Goal: Complete application form

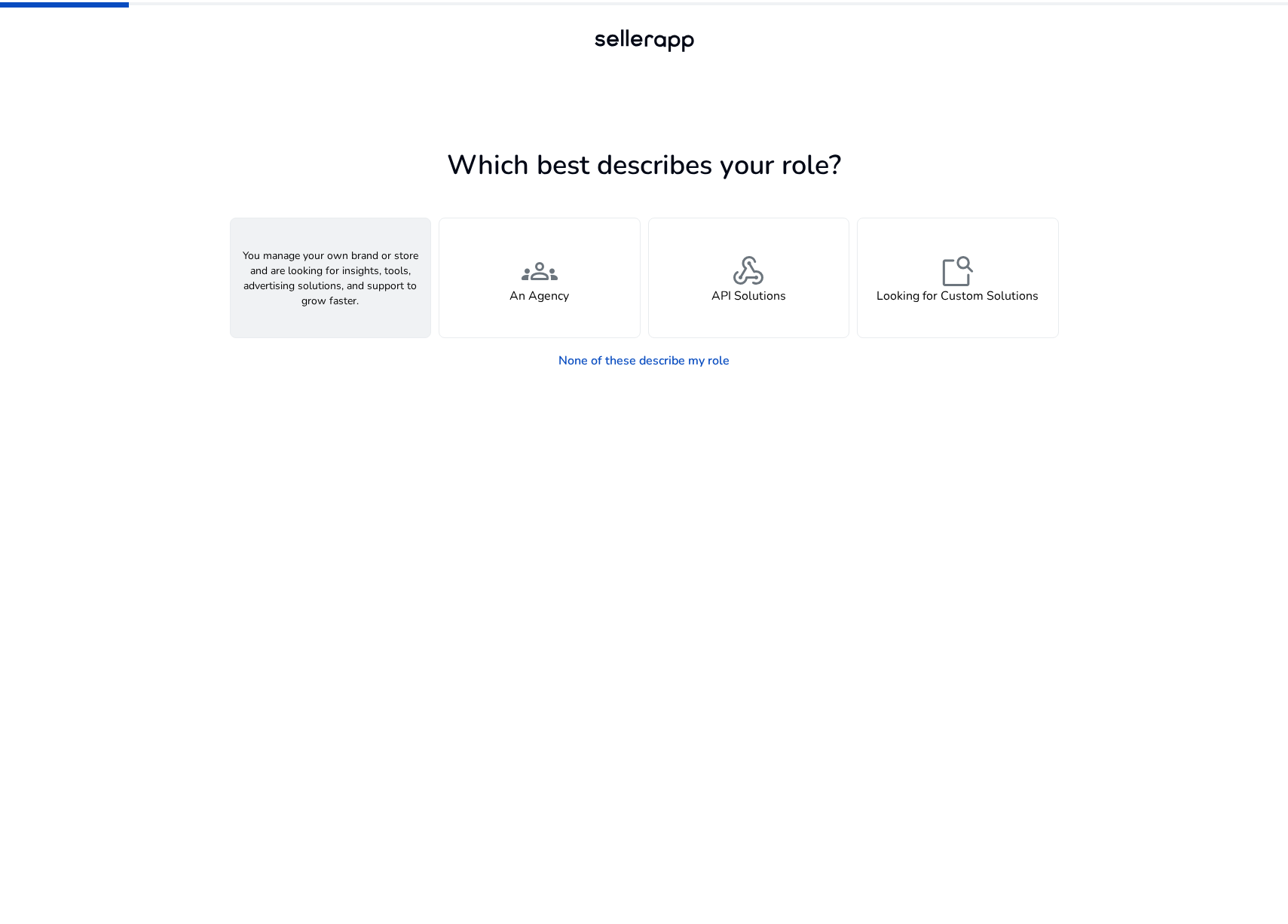
click at [358, 277] on div "person A Seller" at bounding box center [331, 277] width 201 height 119
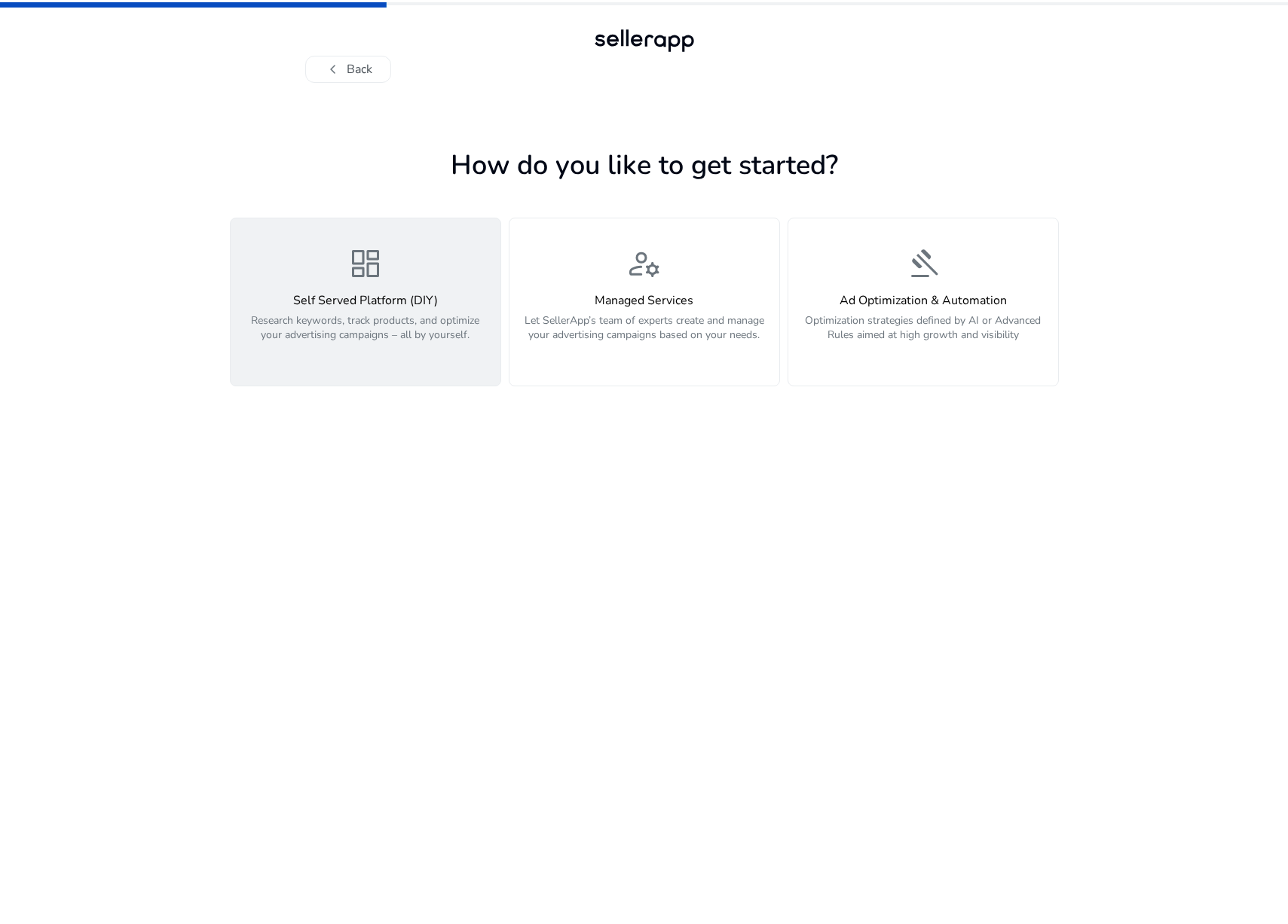
click at [376, 332] on p "Research keywords, track products, and optimize your advertising campaigns – al…" at bounding box center [365, 337] width 252 height 45
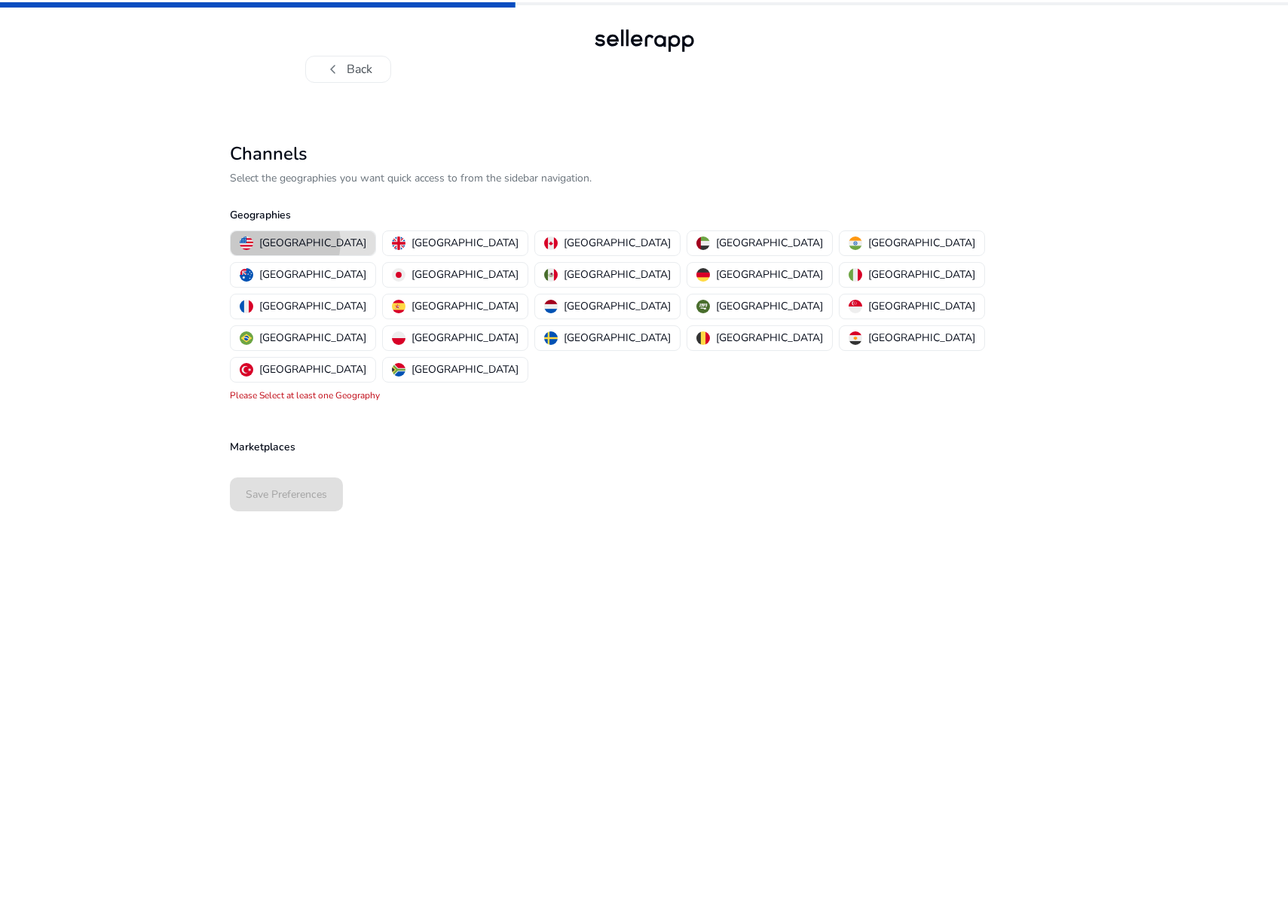
click at [284, 243] on p "[GEOGRAPHIC_DATA]" at bounding box center [312, 243] width 107 height 16
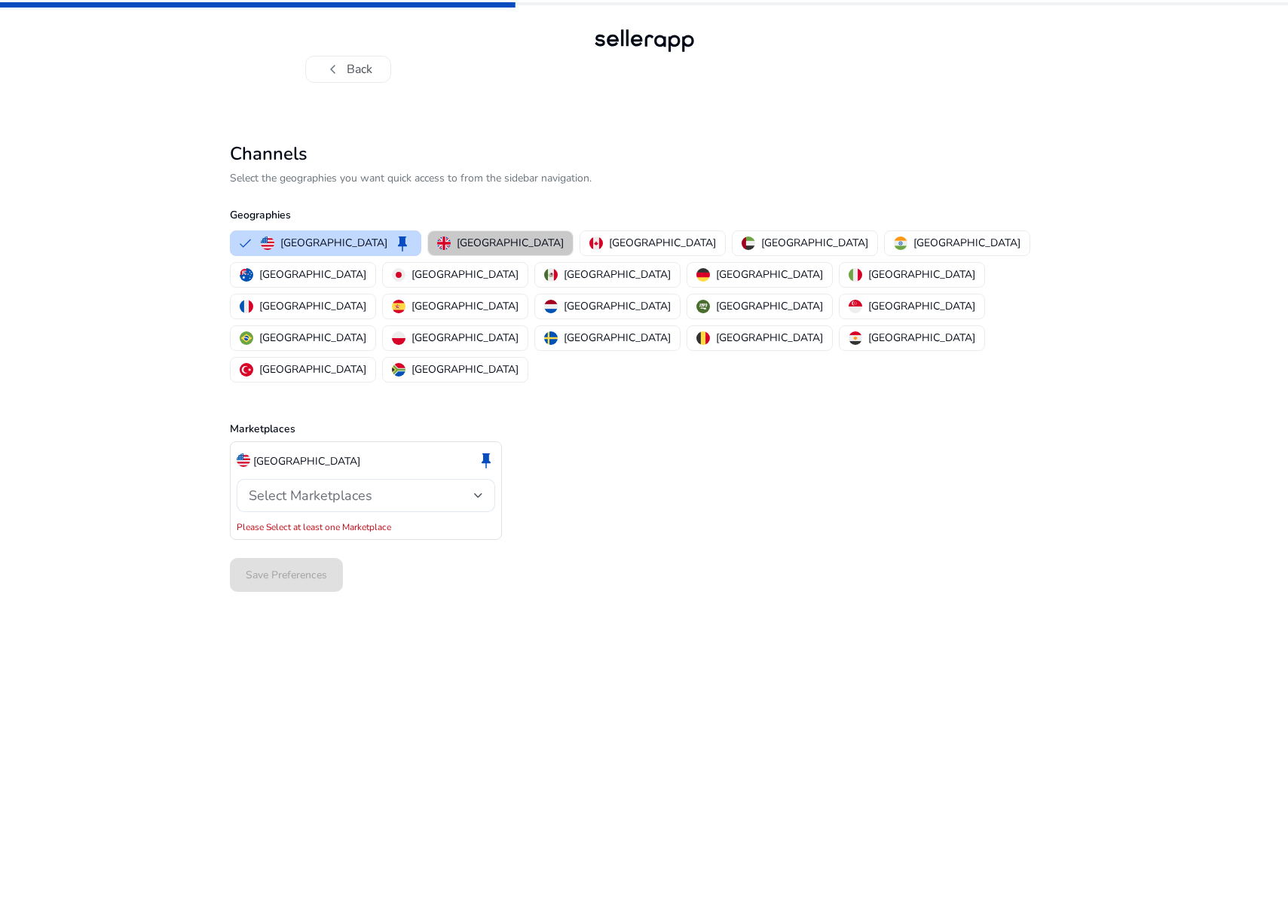
click at [467, 240] on p "[GEOGRAPHIC_DATA]" at bounding box center [510, 243] width 107 height 16
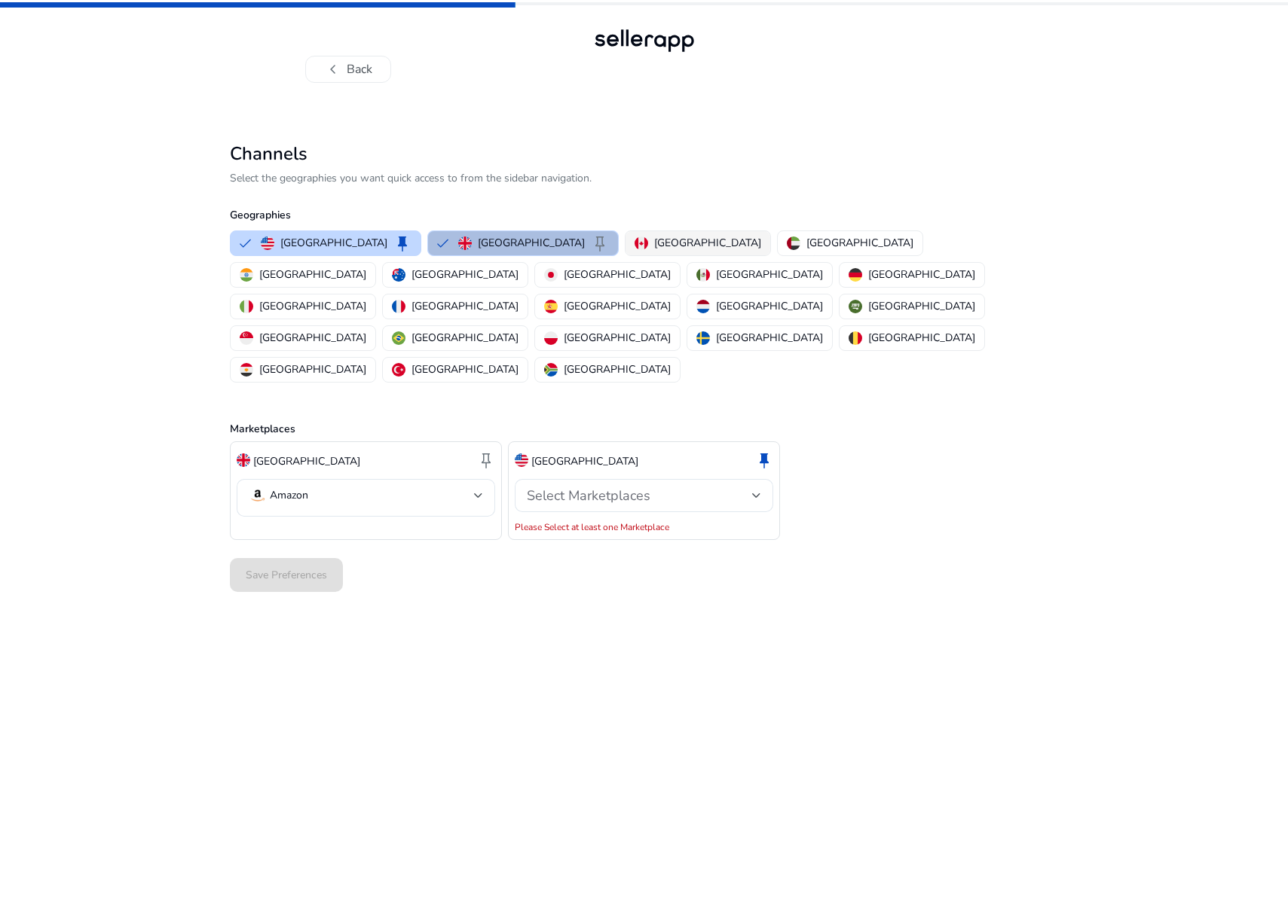
click at [654, 240] on p "[GEOGRAPHIC_DATA]" at bounding box center [707, 243] width 107 height 16
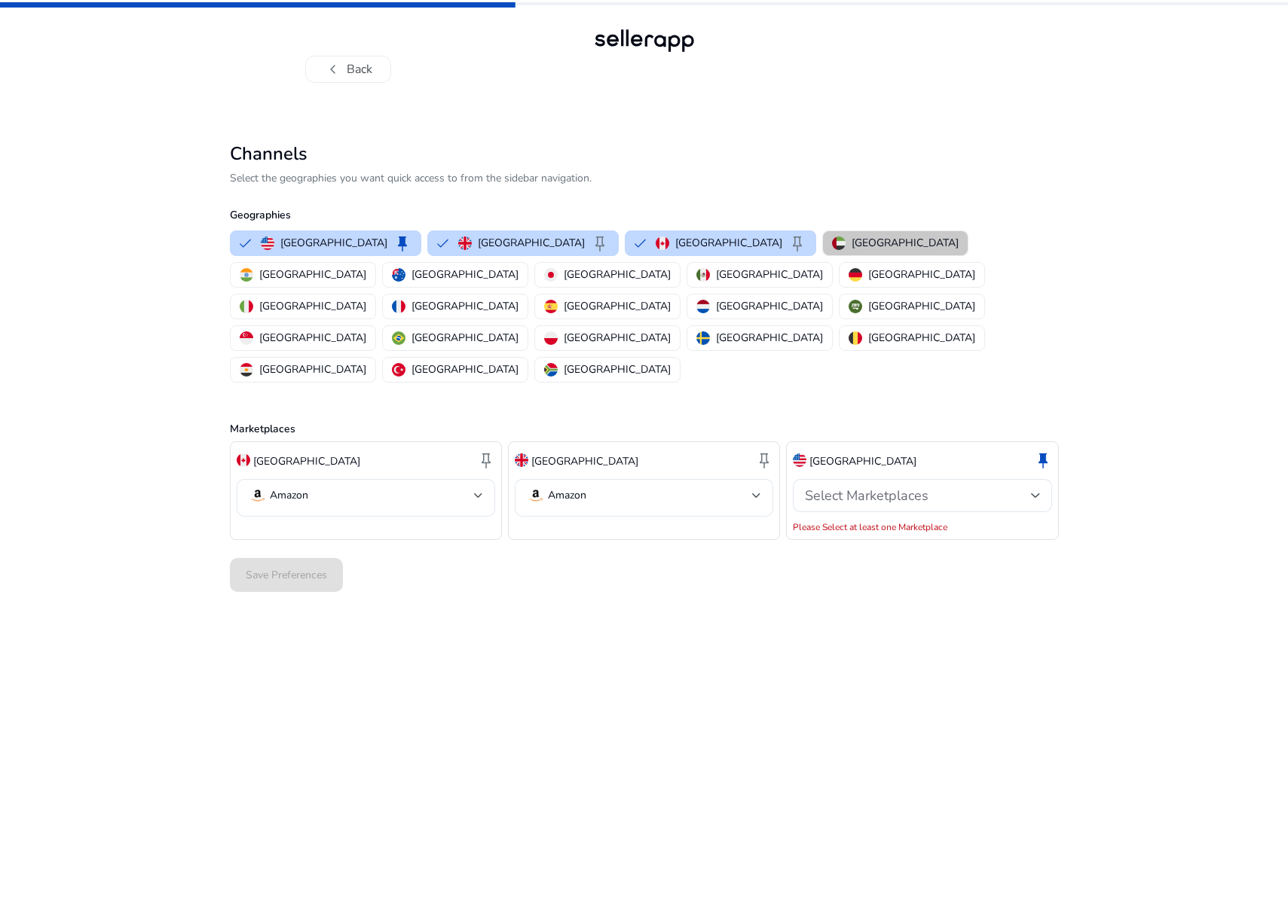
click at [851, 237] on p "[GEOGRAPHIC_DATA]" at bounding box center [904, 243] width 107 height 16
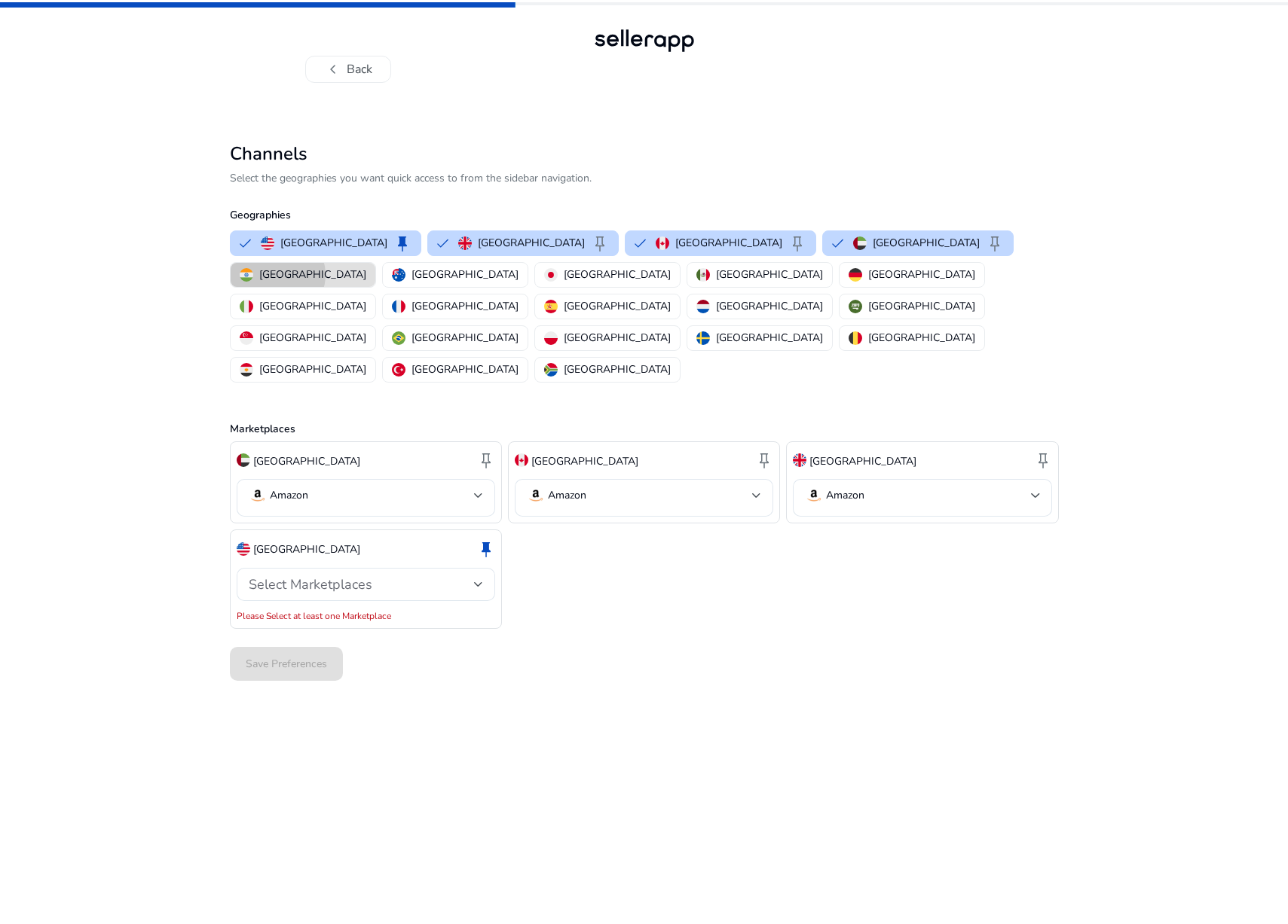
drag, startPoint x: 917, startPoint y: 243, endPoint x: 926, endPoint y: 243, distance: 9.0
click at [366, 267] on p "[GEOGRAPHIC_DATA]" at bounding box center [312, 275] width 107 height 16
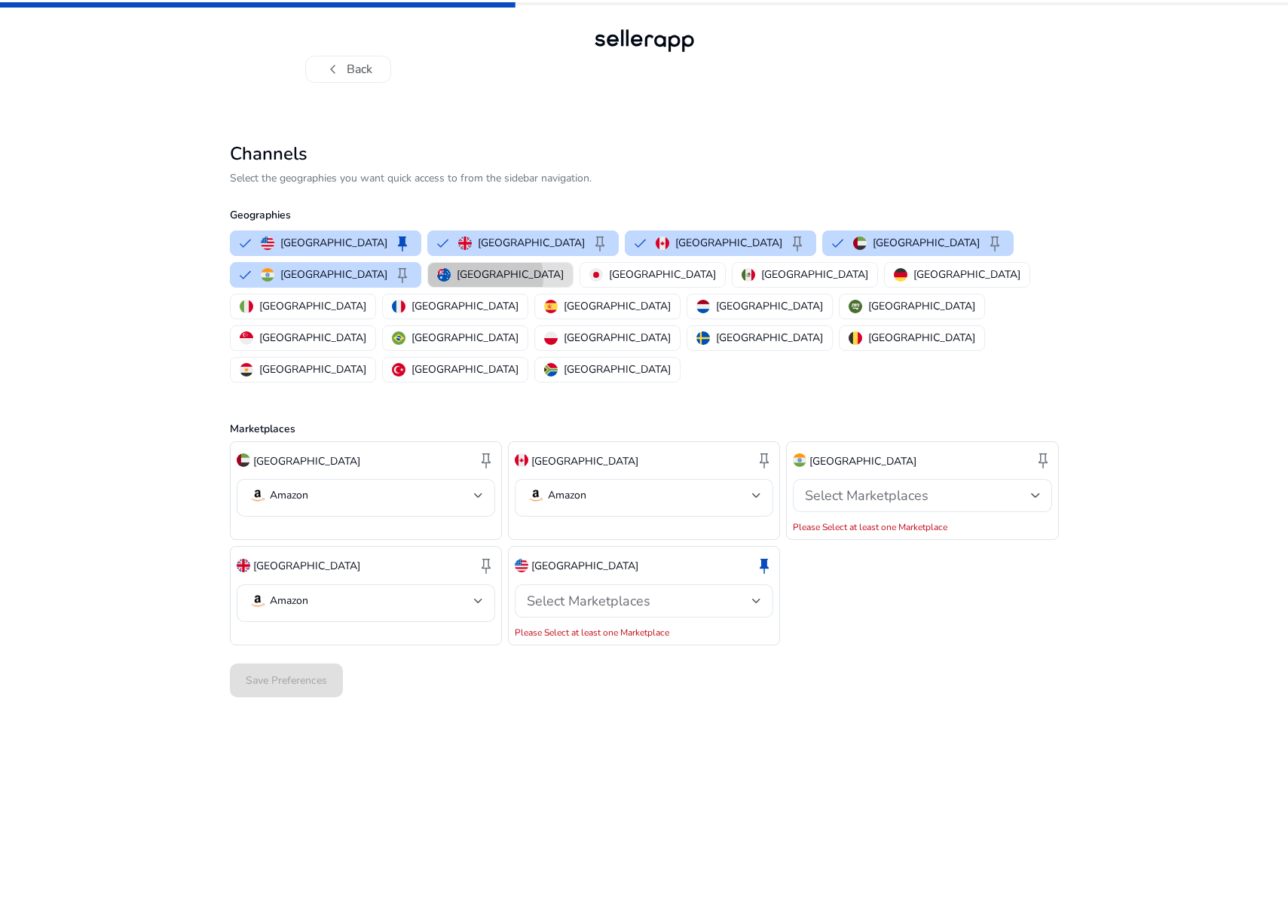
drag, startPoint x: 287, startPoint y: 277, endPoint x: 300, endPoint y: 276, distance: 13.0
click at [457, 277] on p "[GEOGRAPHIC_DATA]" at bounding box center [510, 275] width 107 height 16
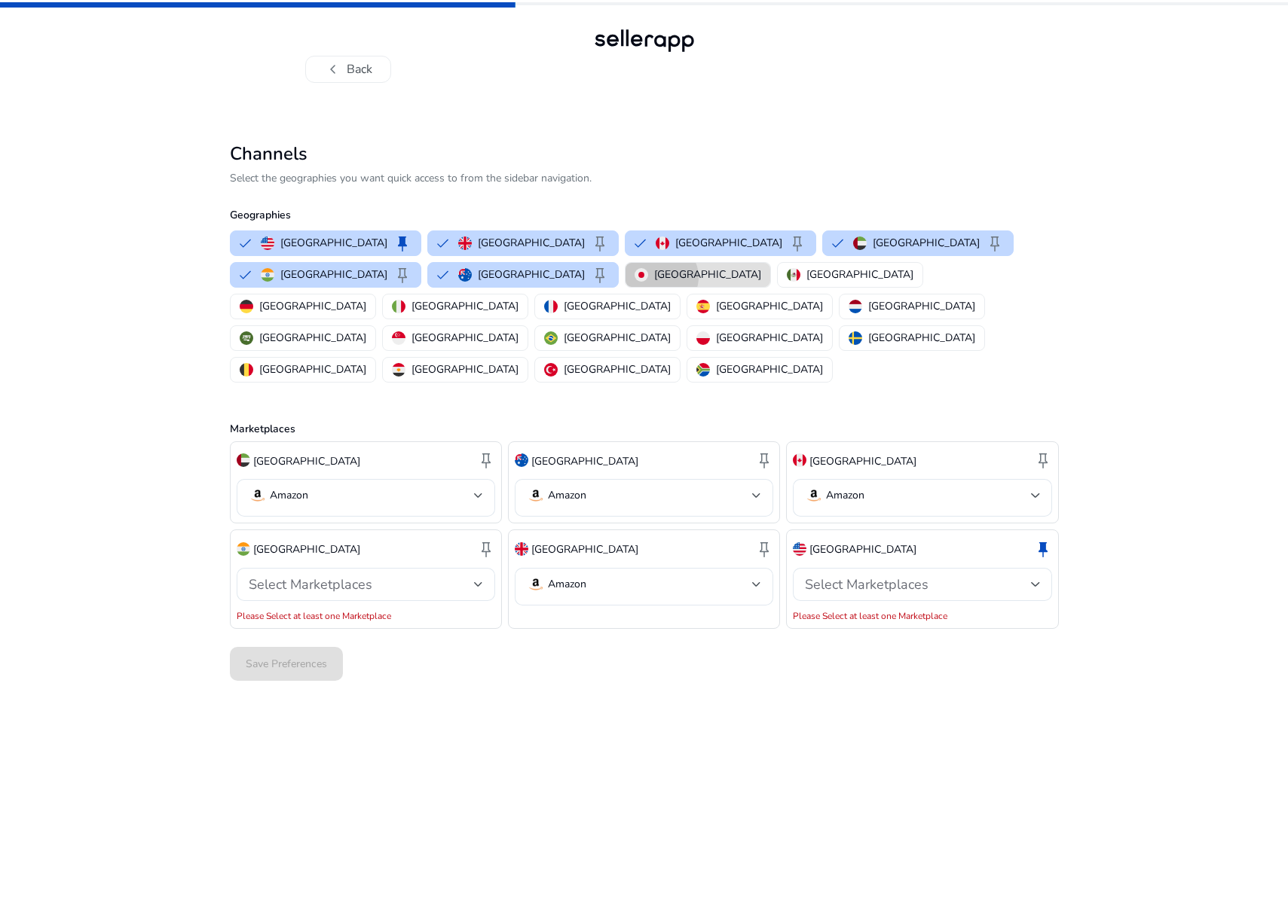
drag, startPoint x: 399, startPoint y: 277, endPoint x: 419, endPoint y: 271, distance: 20.9
click at [654, 277] on p "[GEOGRAPHIC_DATA]" at bounding box center [707, 275] width 107 height 16
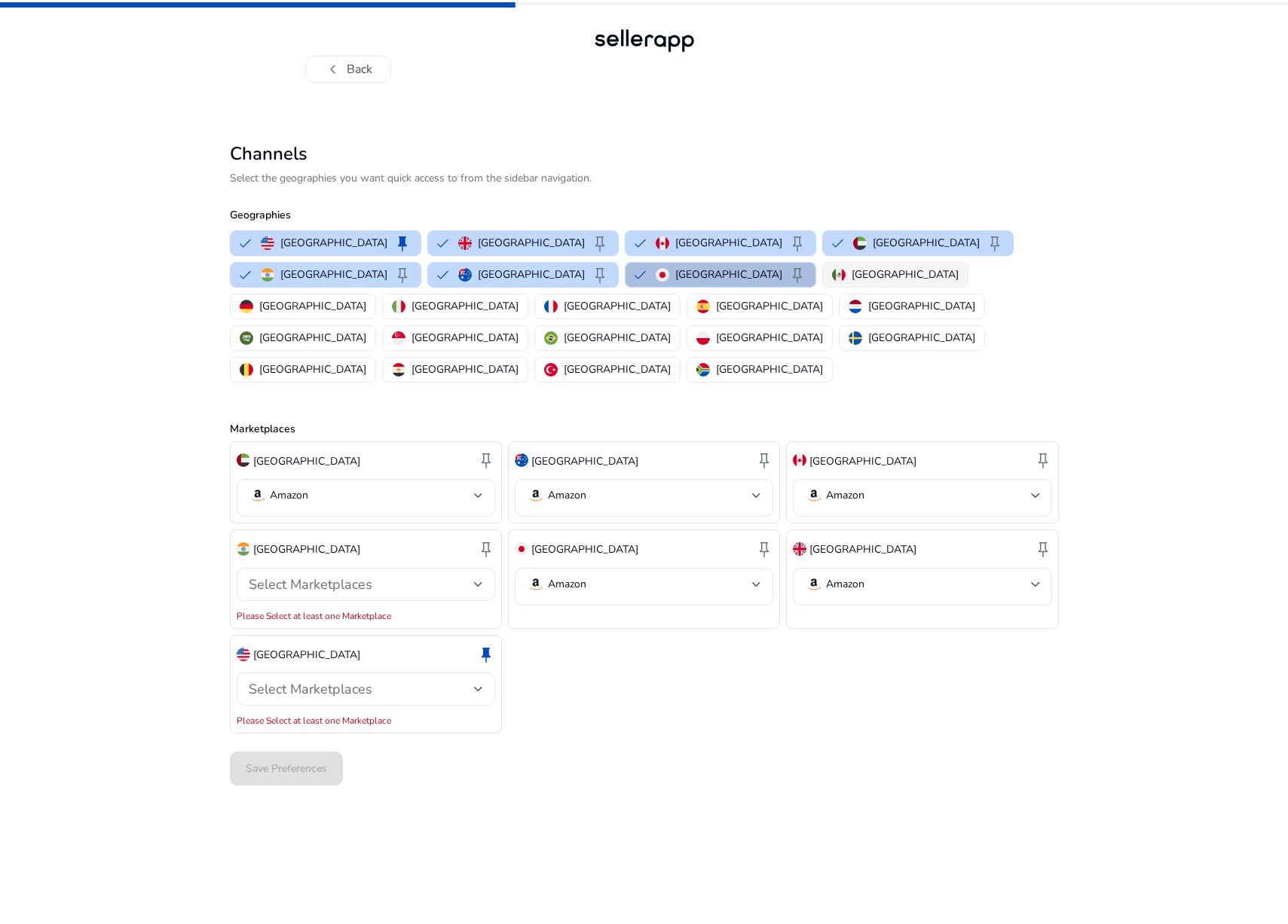
click at [851, 273] on p "[GEOGRAPHIC_DATA]" at bounding box center [904, 275] width 107 height 16
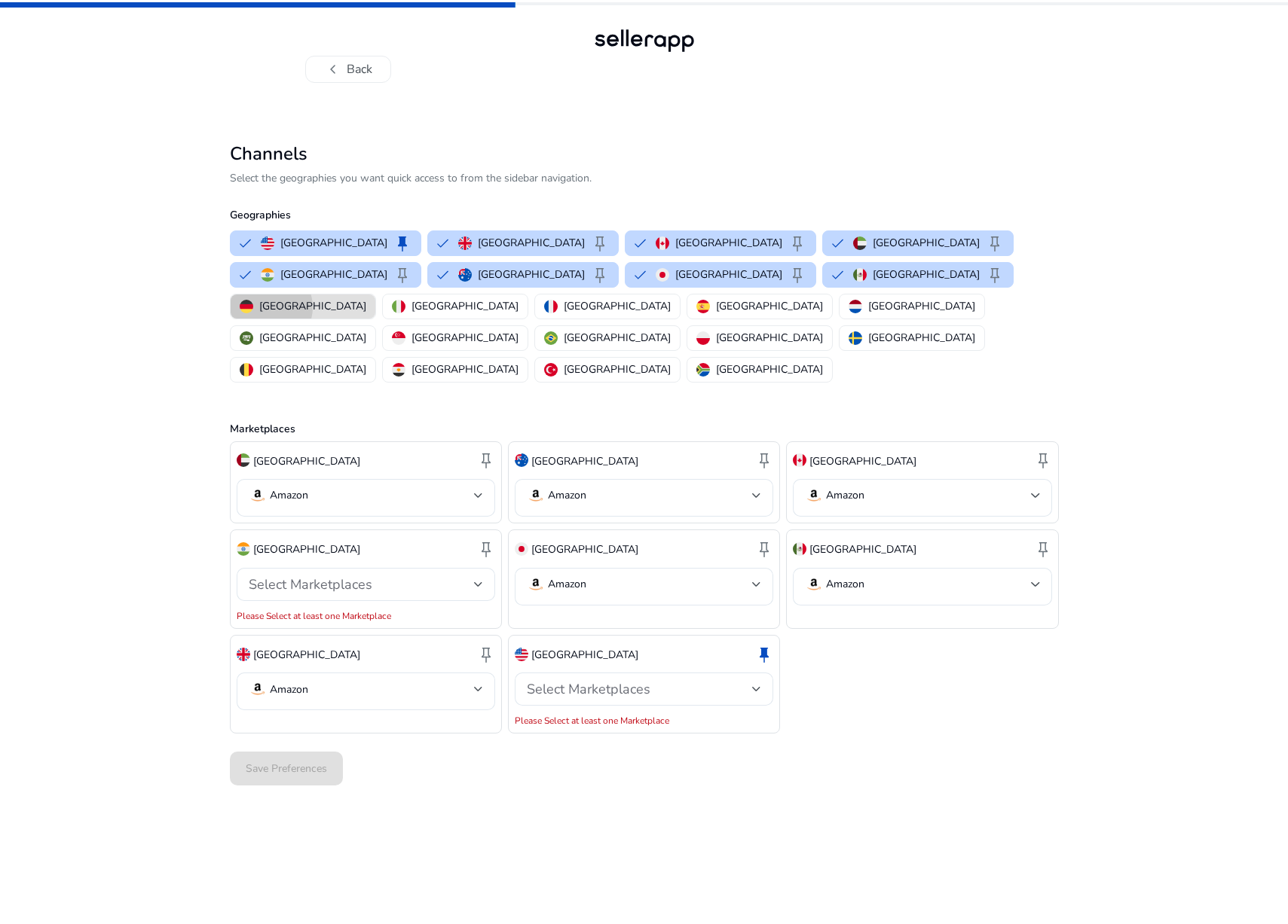
click at [366, 298] on p "[GEOGRAPHIC_DATA]" at bounding box center [312, 306] width 107 height 16
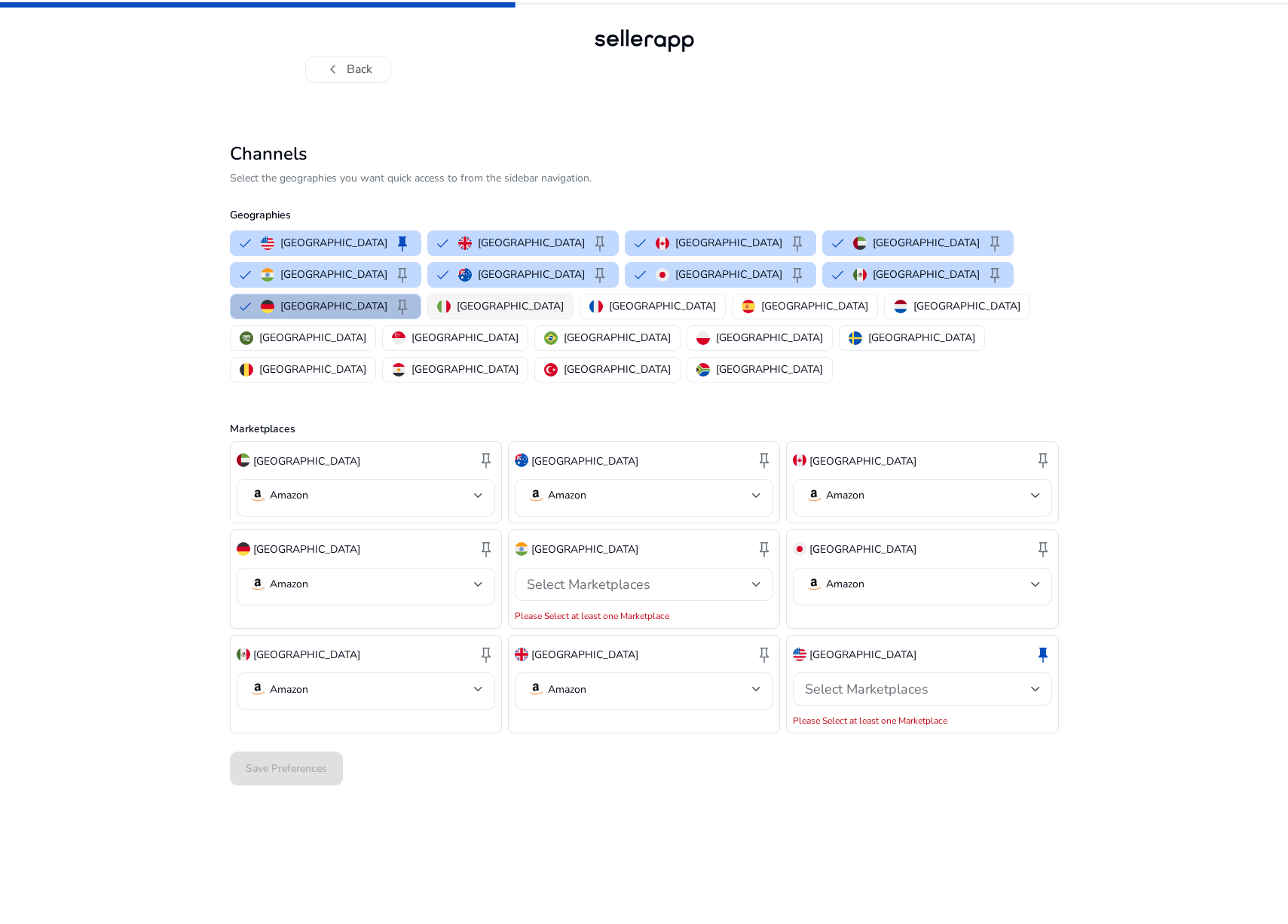
drag, startPoint x: 763, startPoint y: 271, endPoint x: 779, endPoint y: 269, distance: 16.1
click at [564, 298] on div "[GEOGRAPHIC_DATA]" at bounding box center [500, 306] width 127 height 16
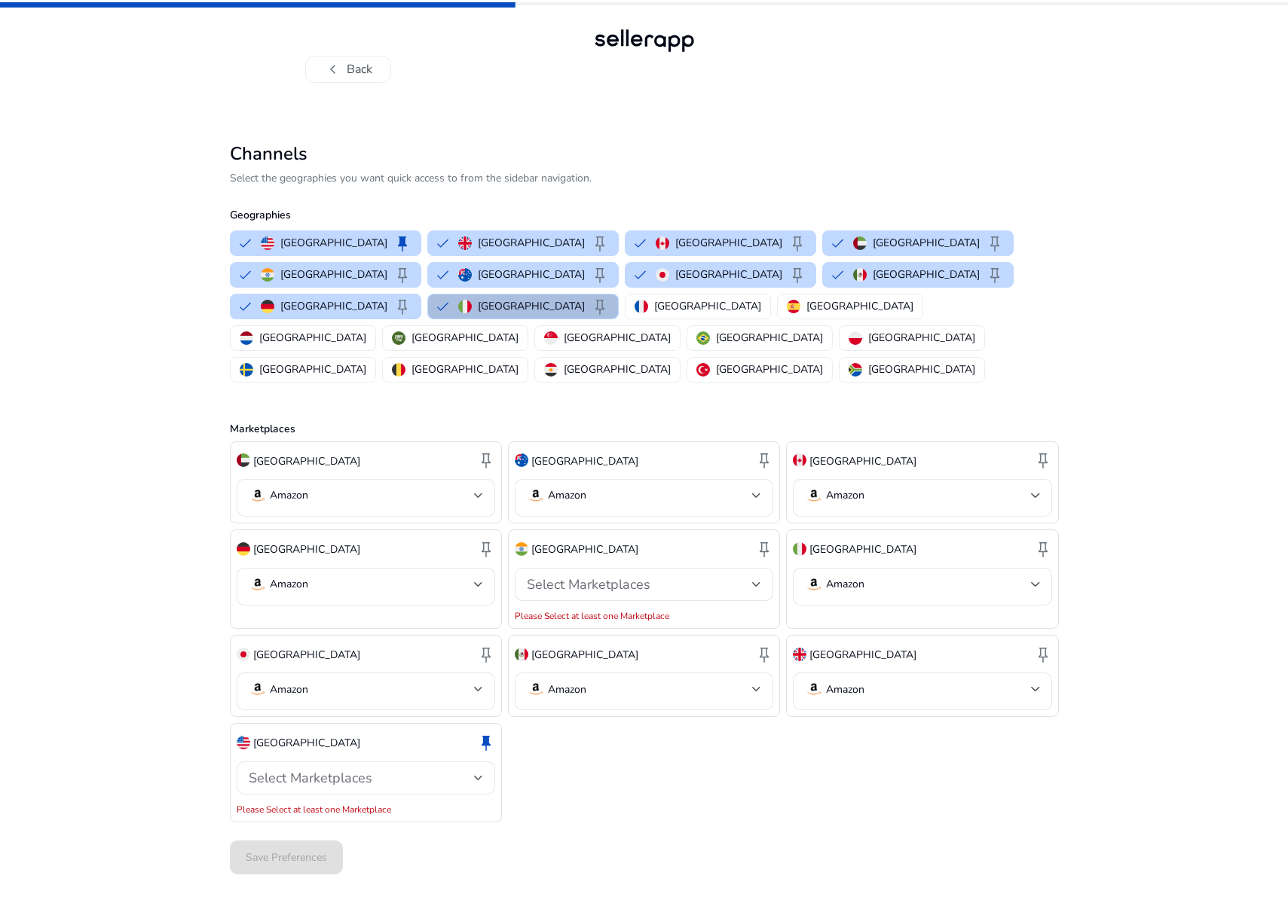
drag, startPoint x: 903, startPoint y: 275, endPoint x: 805, endPoint y: 321, distance: 108.3
click at [761, 298] on p "[GEOGRAPHIC_DATA]" at bounding box center [707, 306] width 107 height 16
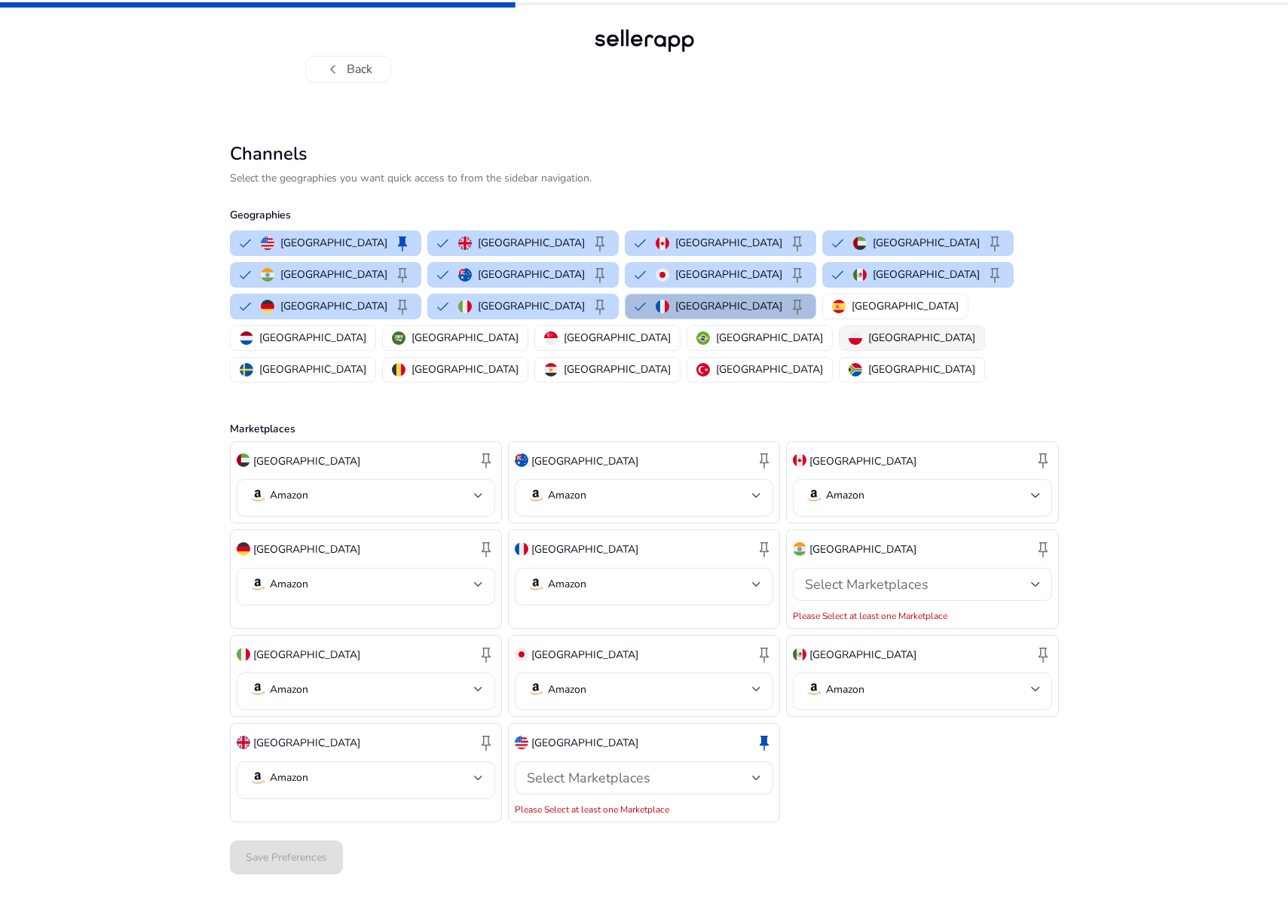
click at [848, 330] on div "[GEOGRAPHIC_DATA]" at bounding box center [911, 338] width 127 height 16
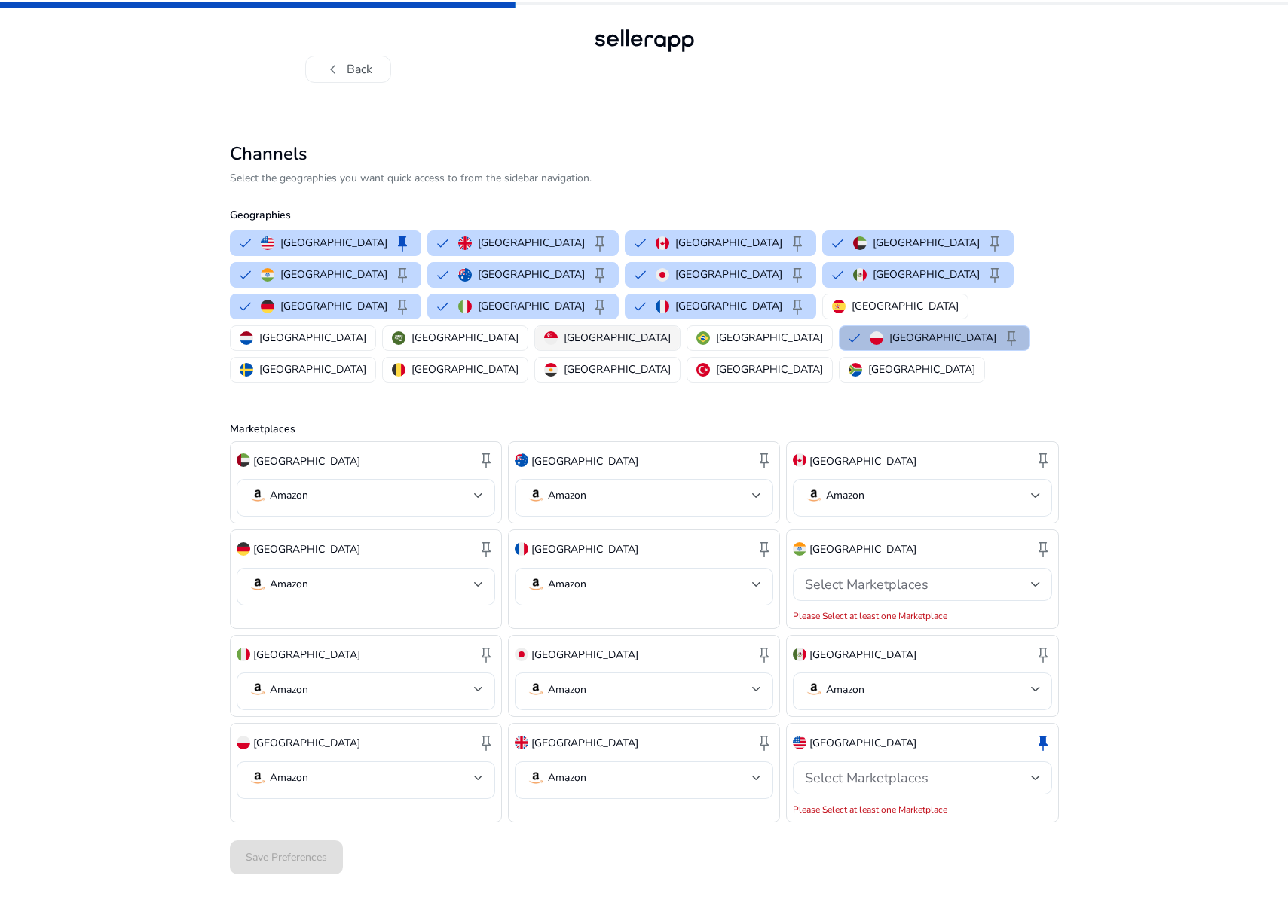
drag, startPoint x: 570, startPoint y: 304, endPoint x: 510, endPoint y: 306, distance: 60.0
click at [715, 330] on p "[GEOGRAPHIC_DATA]" at bounding box center [768, 338] width 107 height 16
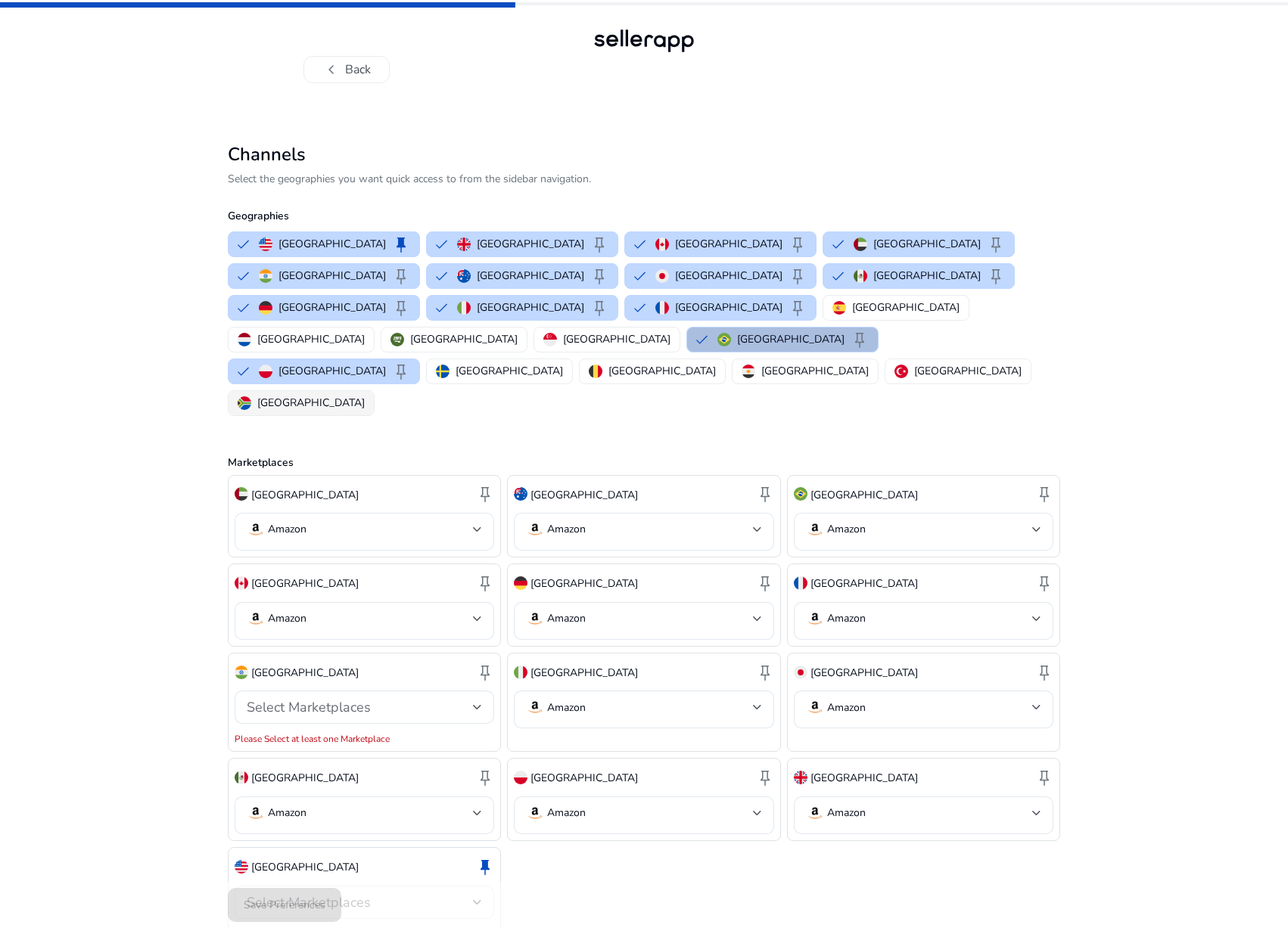
click at [365, 395] on p "[GEOGRAPHIC_DATA]" at bounding box center [310, 403] width 108 height 16
click at [914, 364] on p "[GEOGRAPHIC_DATA]" at bounding box center [968, 372] width 108 height 16
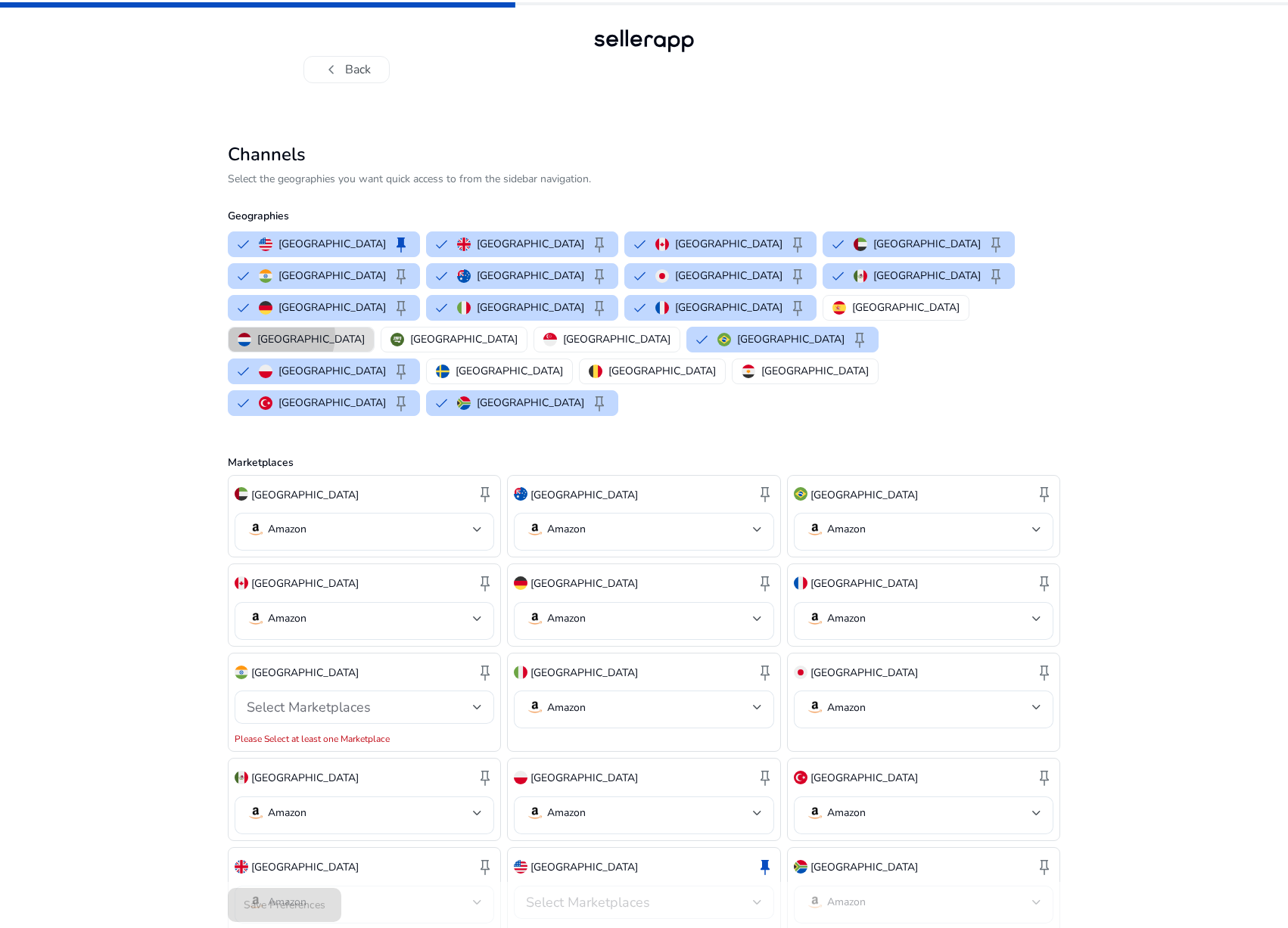
drag, startPoint x: 281, startPoint y: 304, endPoint x: 306, endPoint y: 308, distance: 25.3
click at [281, 331] on p "[GEOGRAPHIC_DATA]" at bounding box center [310, 339] width 108 height 16
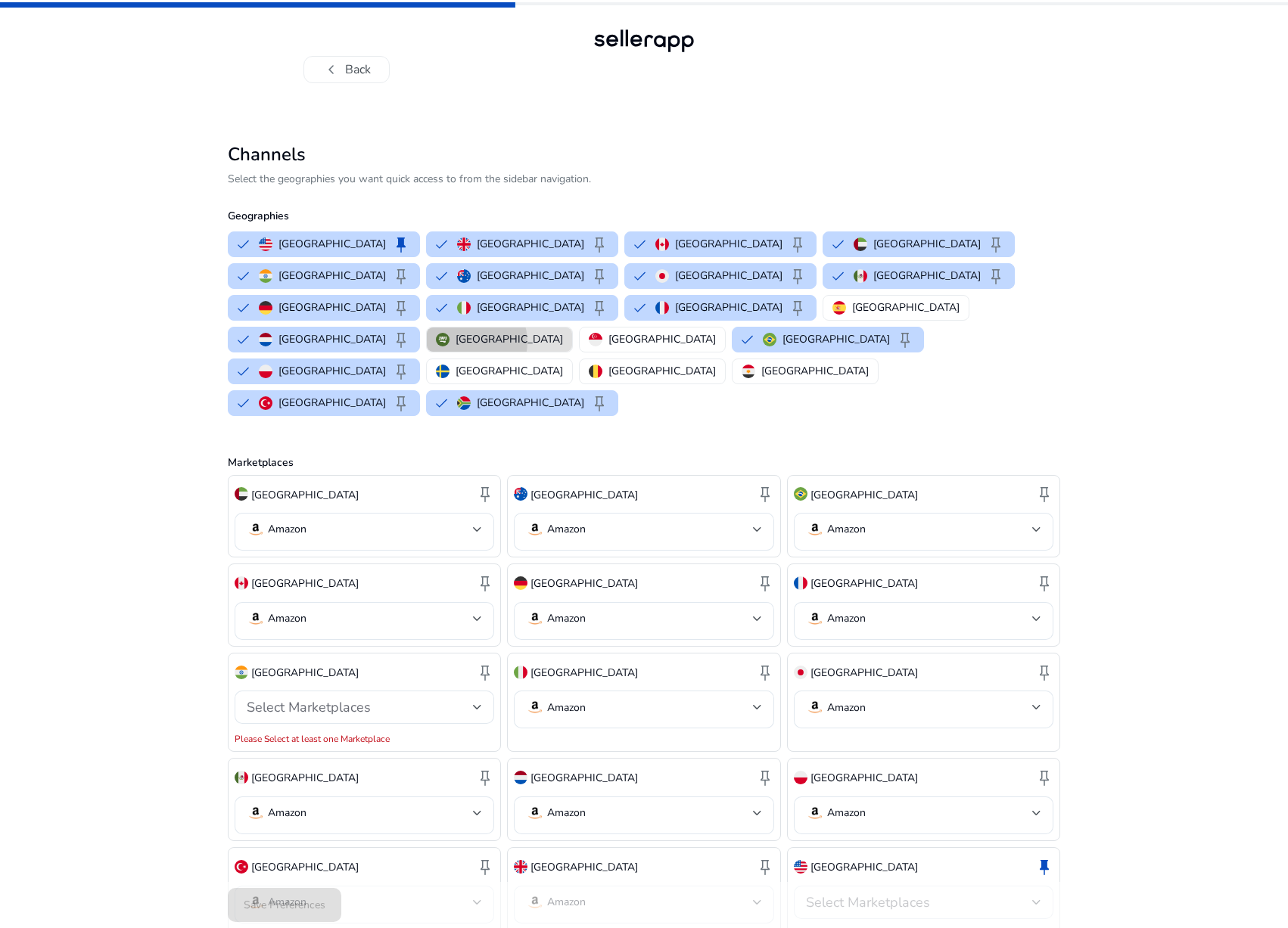
click at [456, 331] on p "[GEOGRAPHIC_DATA]" at bounding box center [509, 339] width 108 height 16
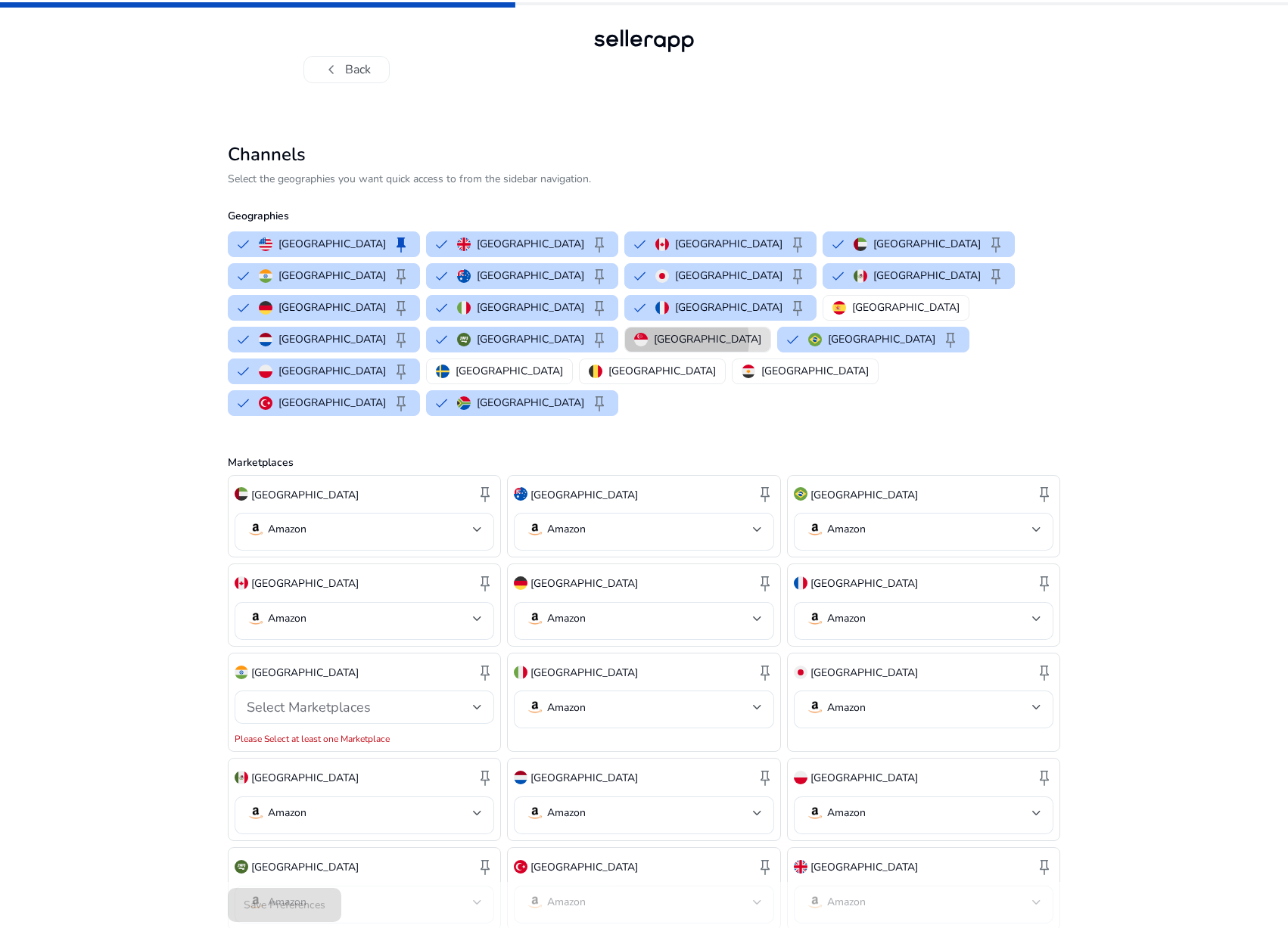
click at [654, 331] on p "[GEOGRAPHIC_DATA]" at bounding box center [708, 339] width 108 height 16
drag, startPoint x: 948, startPoint y: 308, endPoint x: 1027, endPoint y: 273, distance: 86.4
click at [563, 364] on p "[GEOGRAPHIC_DATA]" at bounding box center [509, 372] width 108 height 16
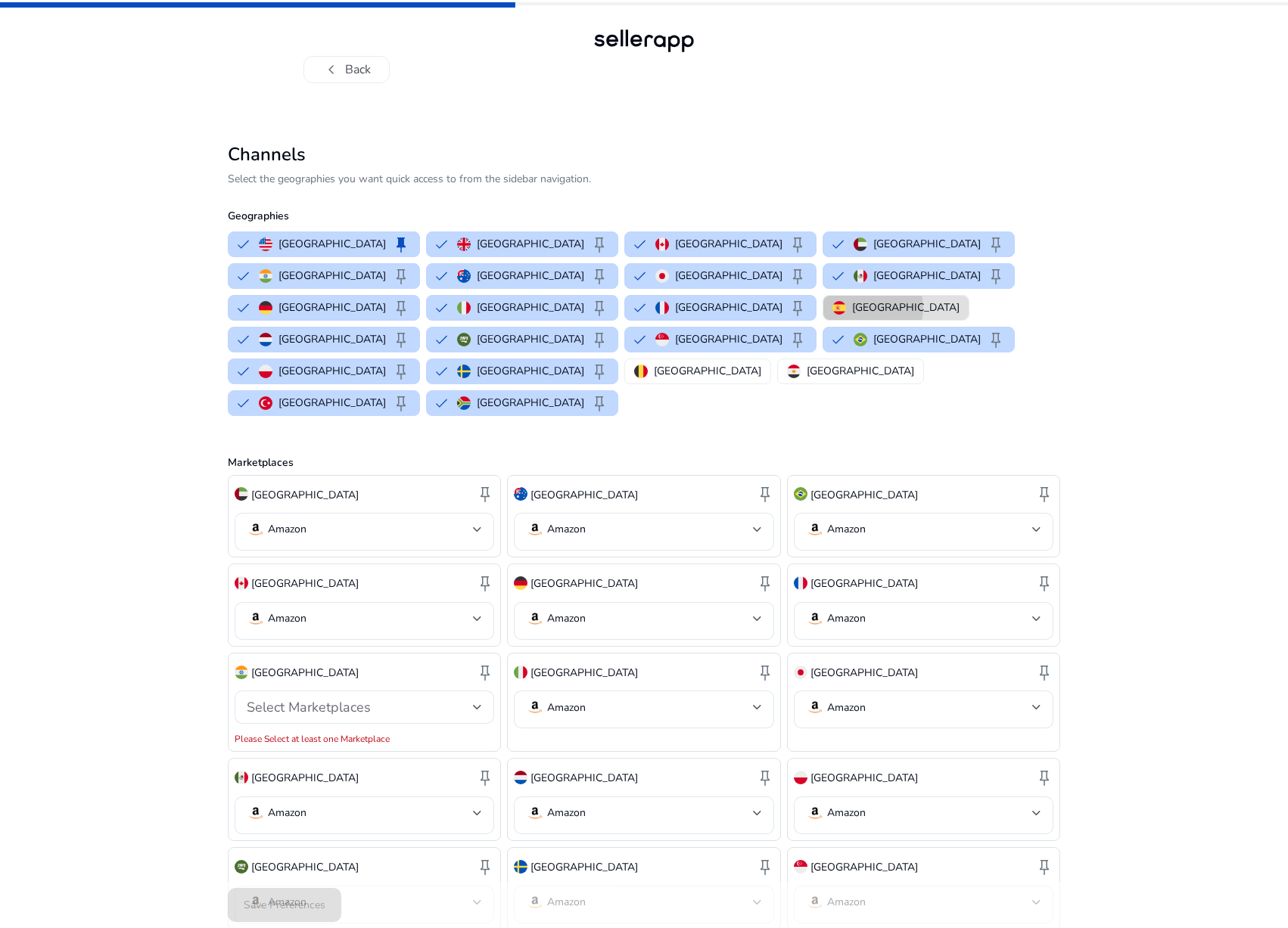
click at [960, 299] on p "[GEOGRAPHIC_DATA]" at bounding box center [905, 307] width 108 height 16
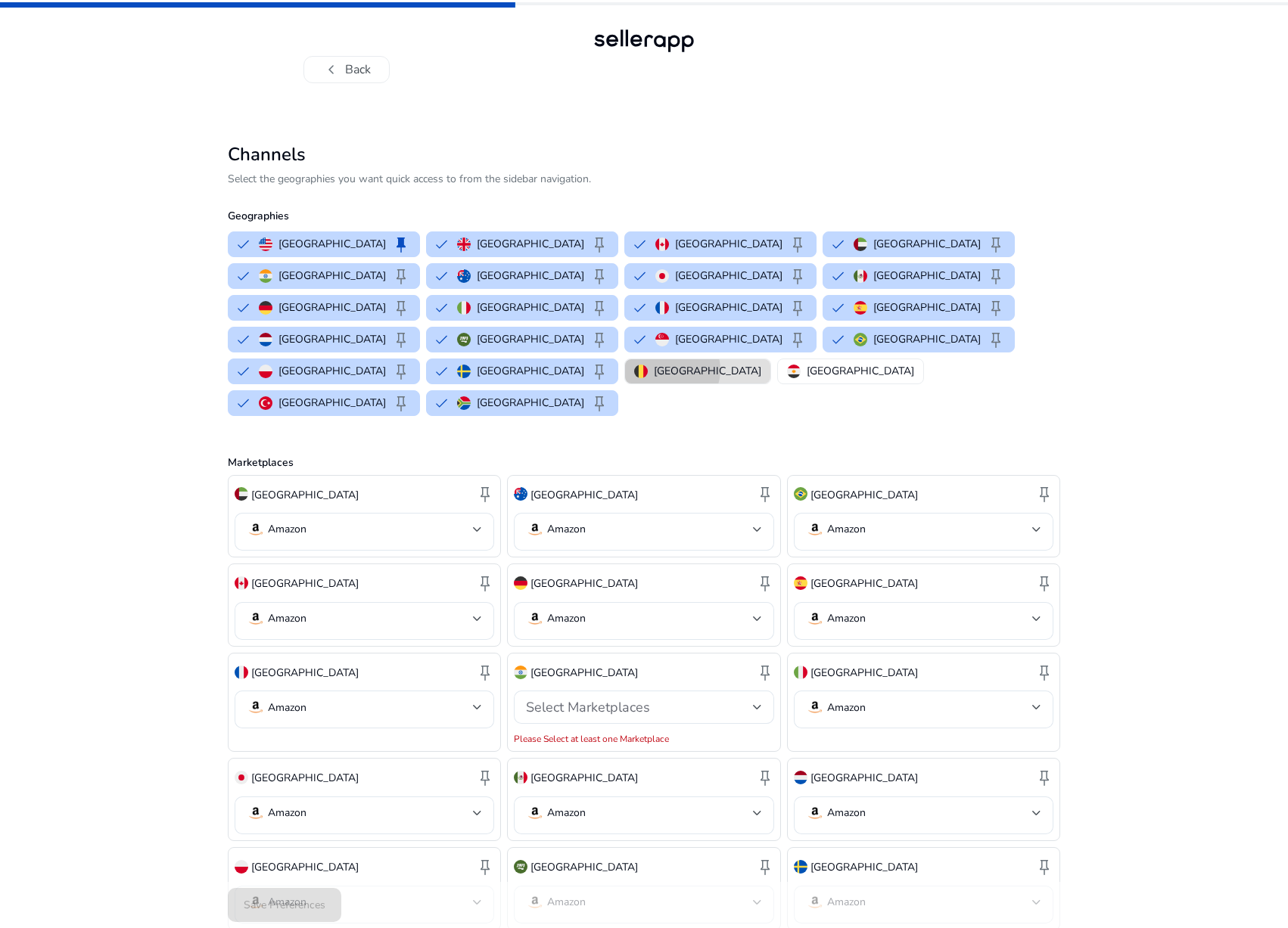
drag, startPoint x: 405, startPoint y: 338, endPoint x: 421, endPoint y: 338, distance: 16.0
click at [654, 364] on p "[GEOGRAPHIC_DATA]" at bounding box center [708, 372] width 108 height 16
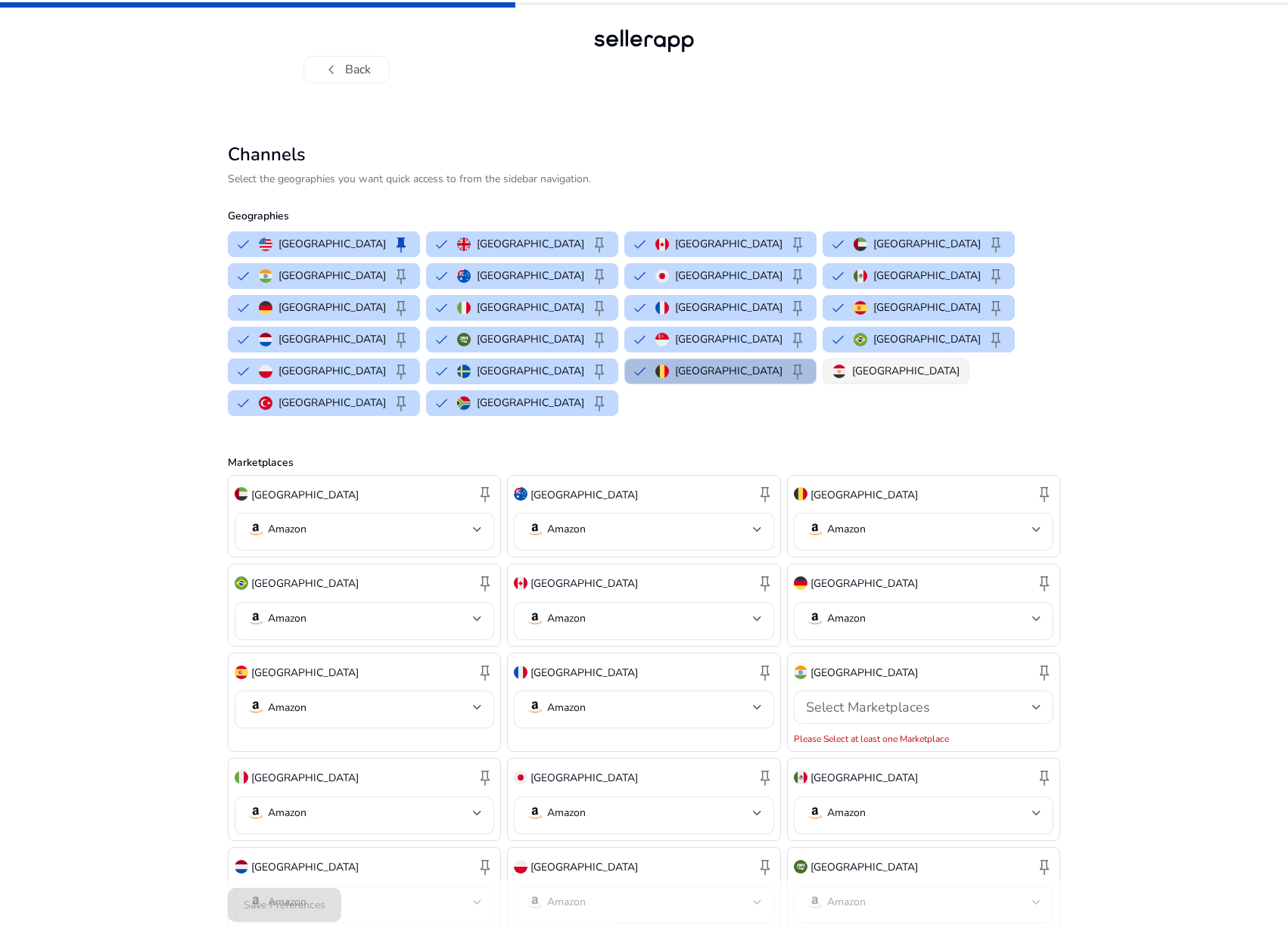
click at [852, 364] on p "[GEOGRAPHIC_DATA]" at bounding box center [905, 372] width 108 height 16
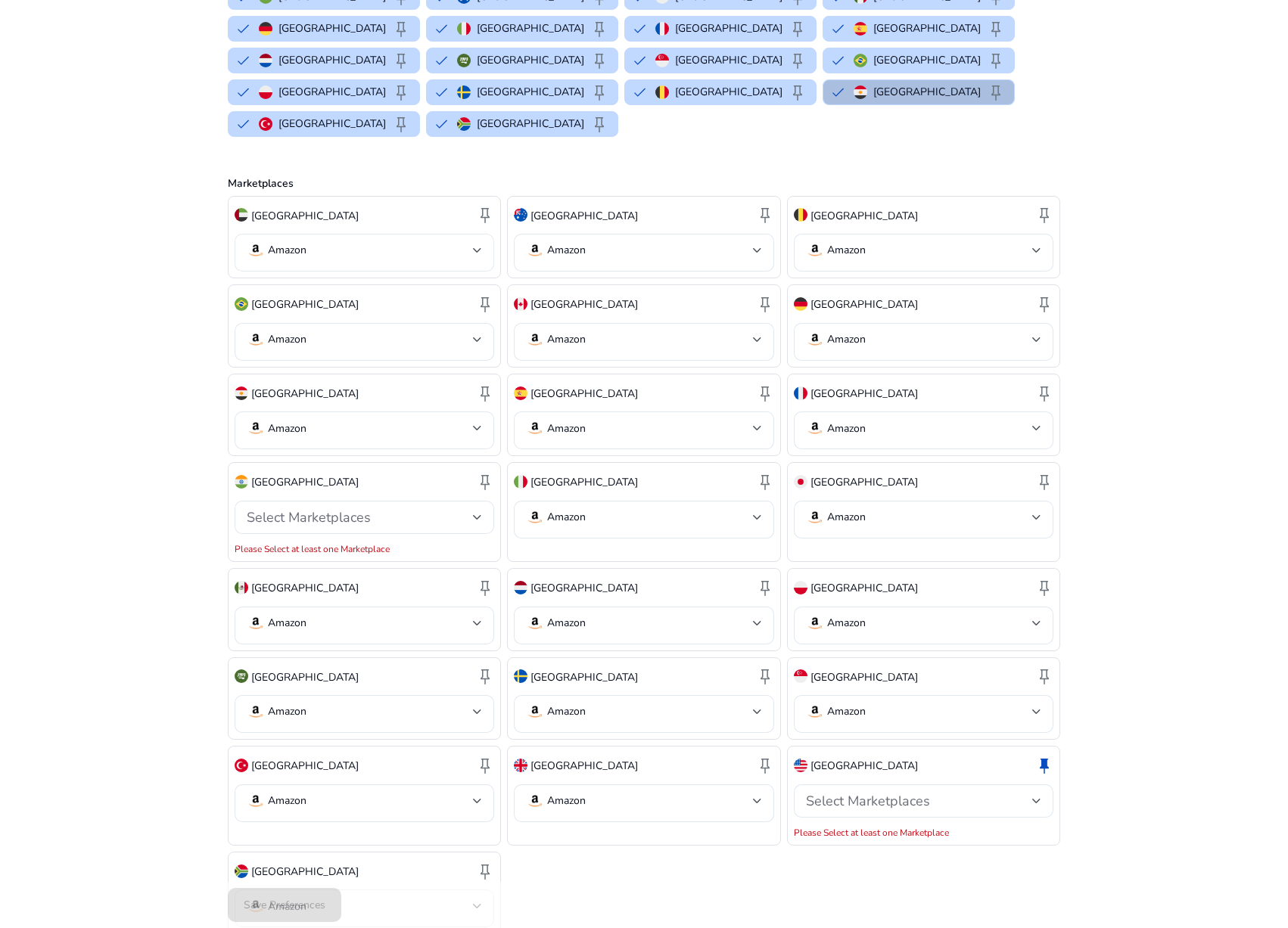
scroll to position [280, 0]
click at [288, 909] on div "Save Preferences" at bounding box center [644, 905] width 832 height 46
click at [287, 909] on div "Save Preferences" at bounding box center [644, 905] width 832 height 46
click at [301, 908] on div "Save Preferences" at bounding box center [644, 905] width 832 height 46
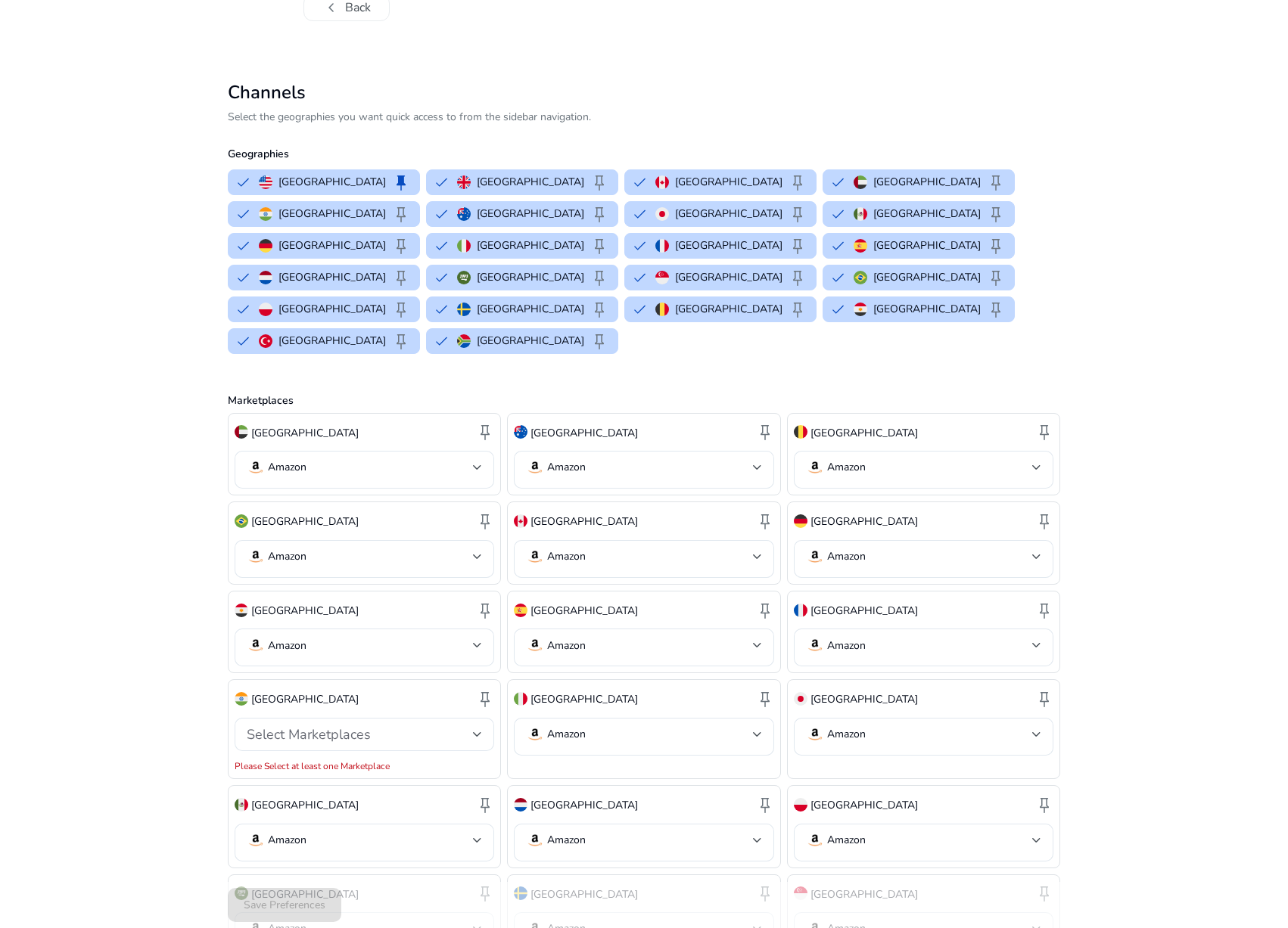
scroll to position [0, 0]
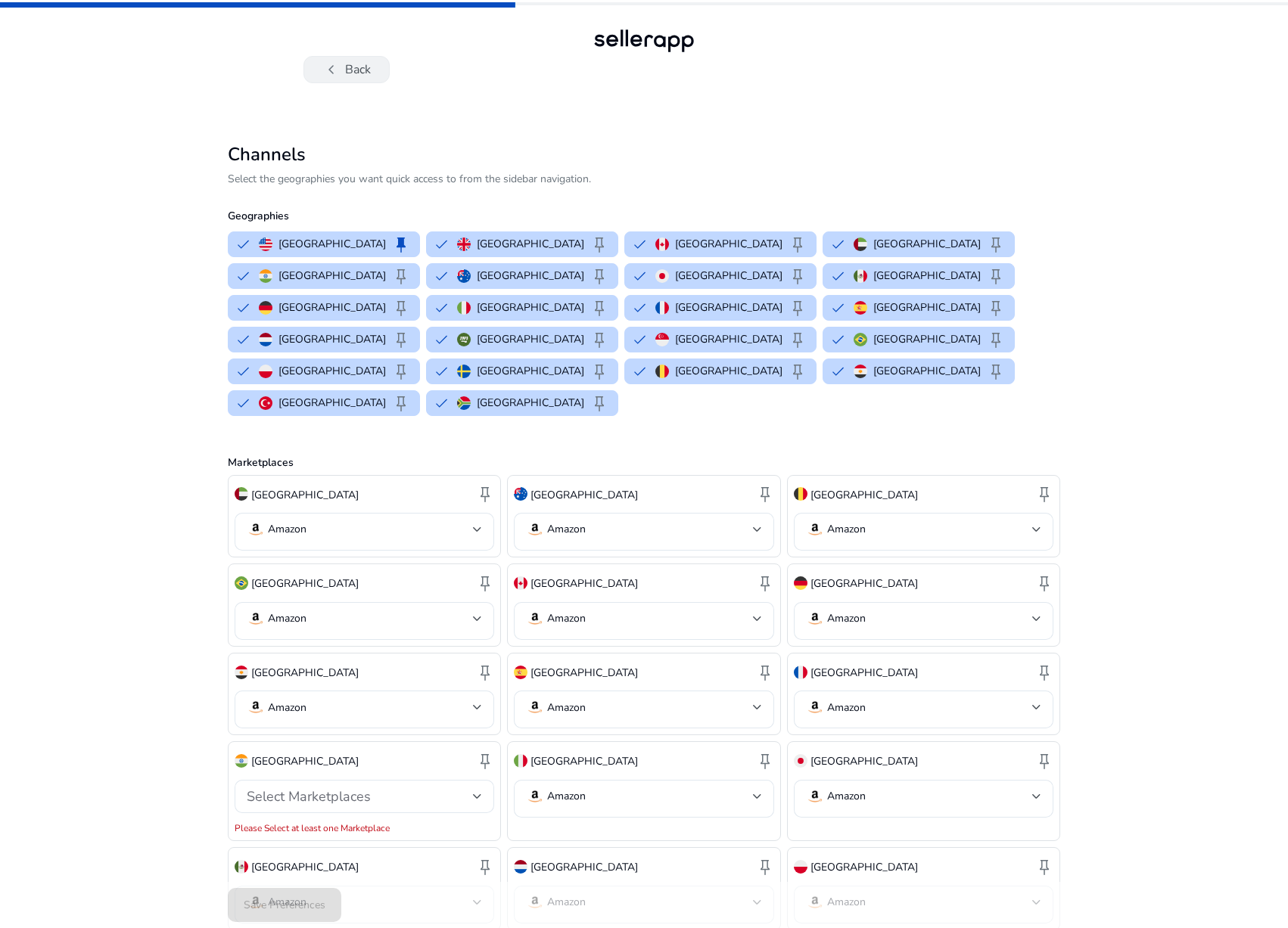
click at [328, 74] on span "chevron_left" at bounding box center [331, 69] width 18 height 18
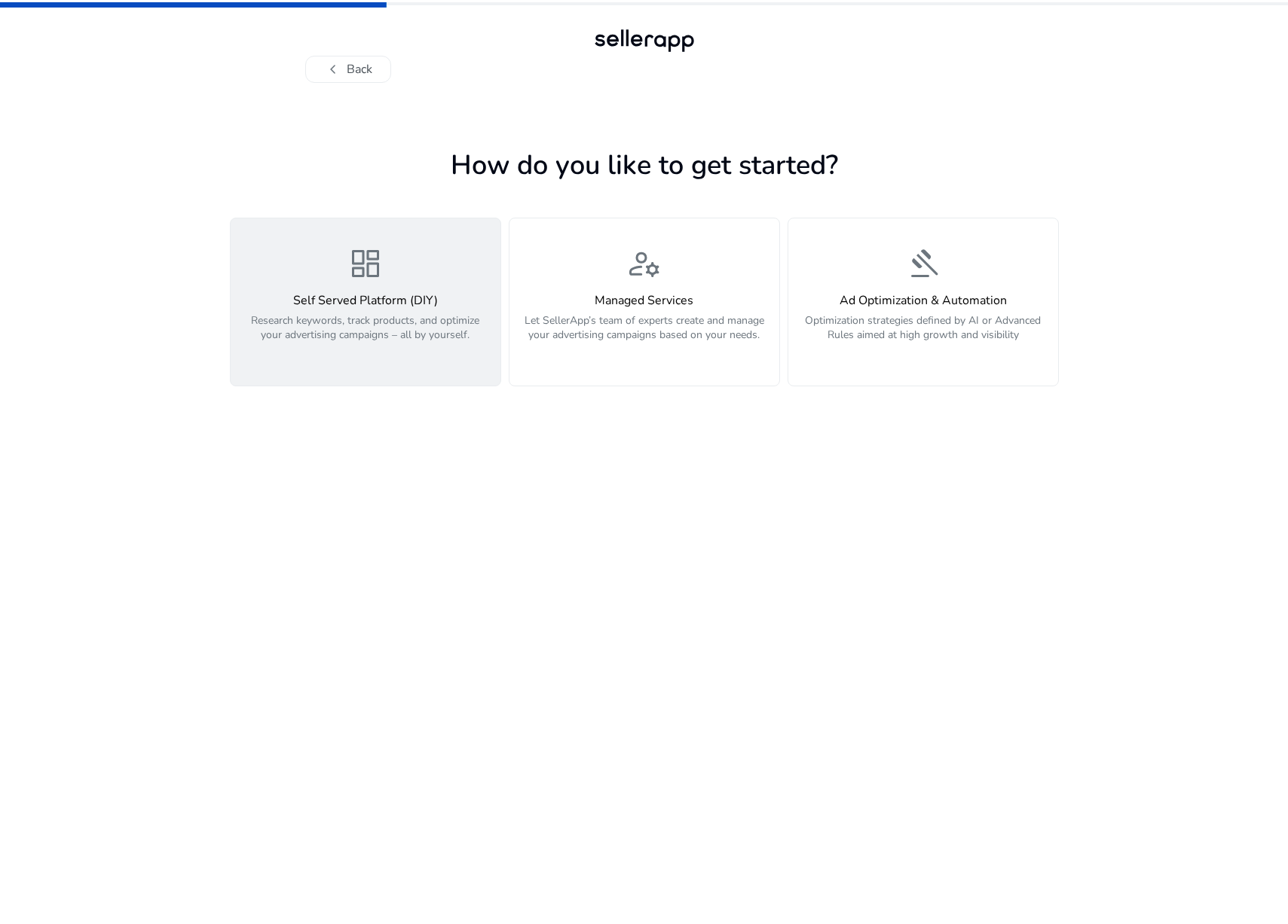
click at [397, 278] on div "dashboard Self Served Platform (DIY) Research keywords, track products, and opt…" at bounding box center [365, 302] width 252 height 113
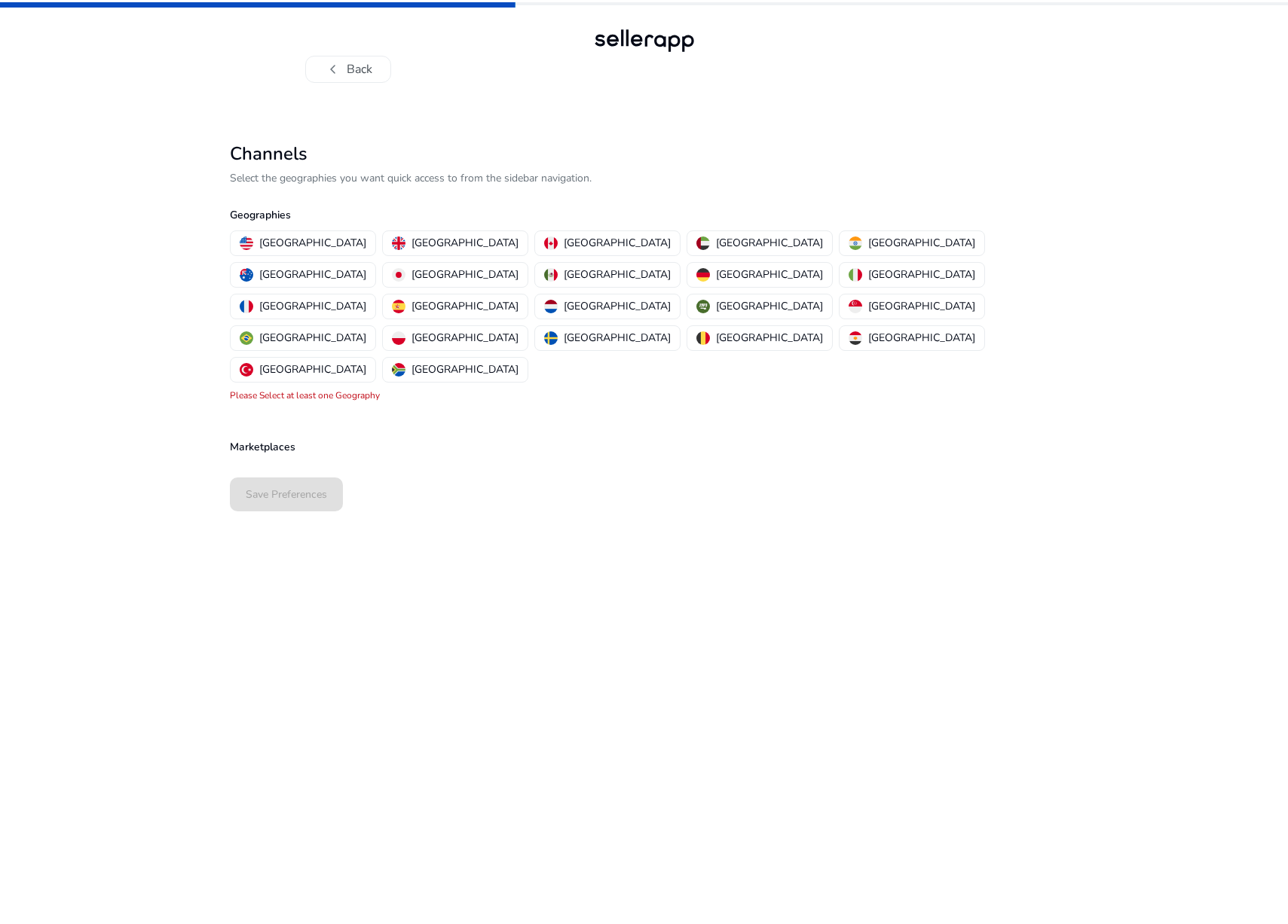
click at [287, 471] on div "Save Preferences" at bounding box center [644, 494] width 828 height 46
click at [281, 240] on p "[GEOGRAPHIC_DATA]" at bounding box center [312, 243] width 107 height 16
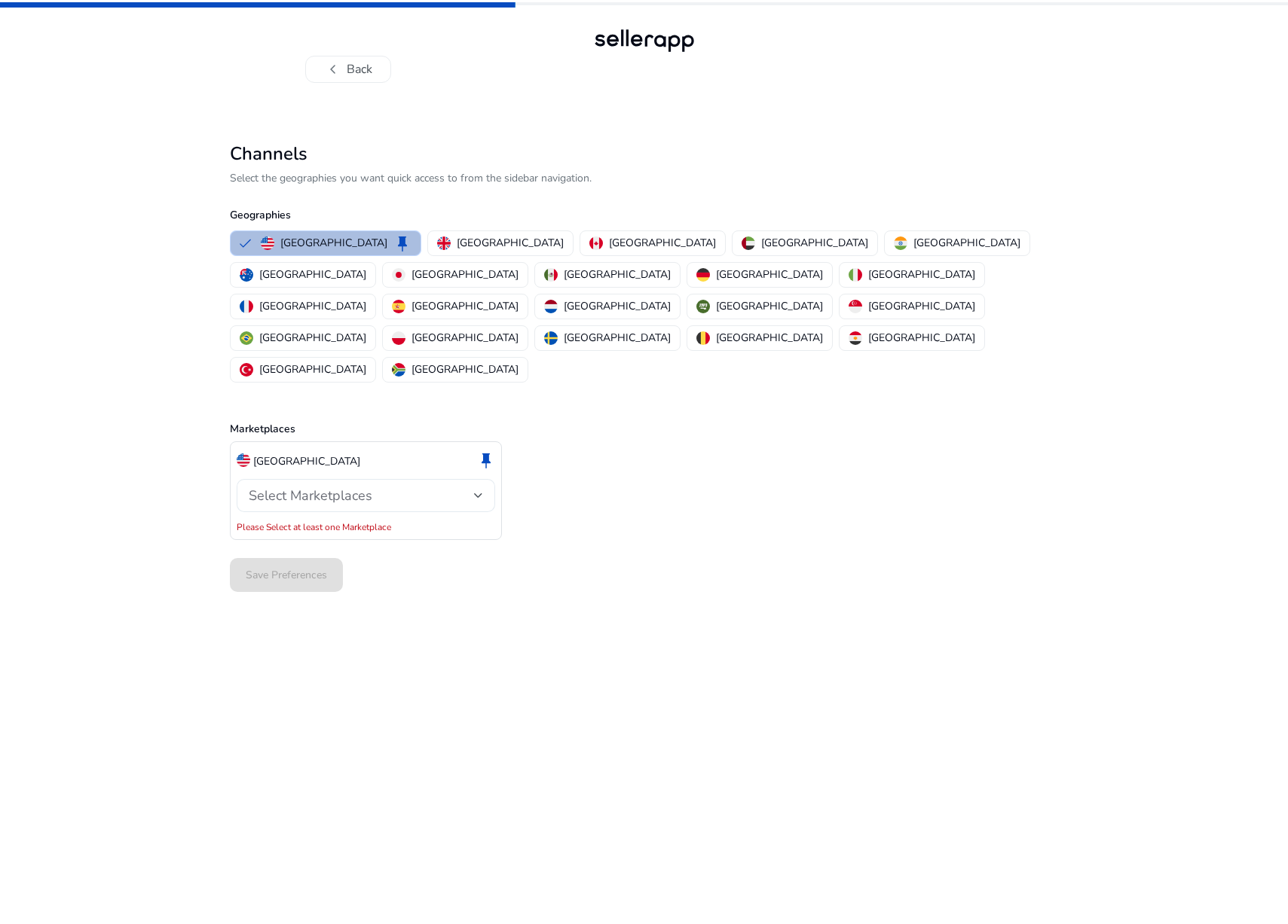
click at [444, 487] on div "Select Marketplaces" at bounding box center [361, 495] width 225 height 17
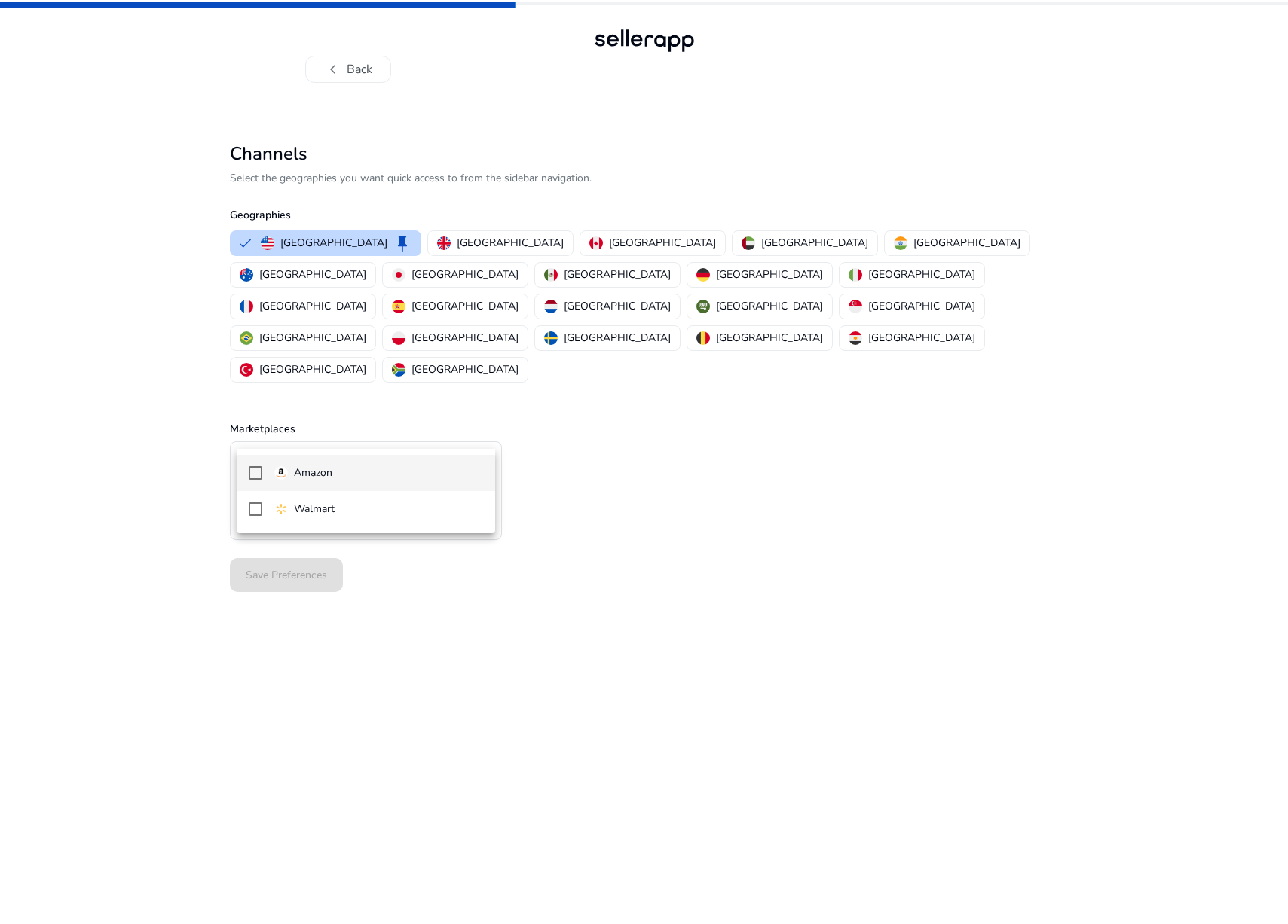
click at [426, 471] on span "Amazon" at bounding box center [379, 472] width 209 height 17
click at [556, 462] on div at bounding box center [644, 462] width 1288 height 924
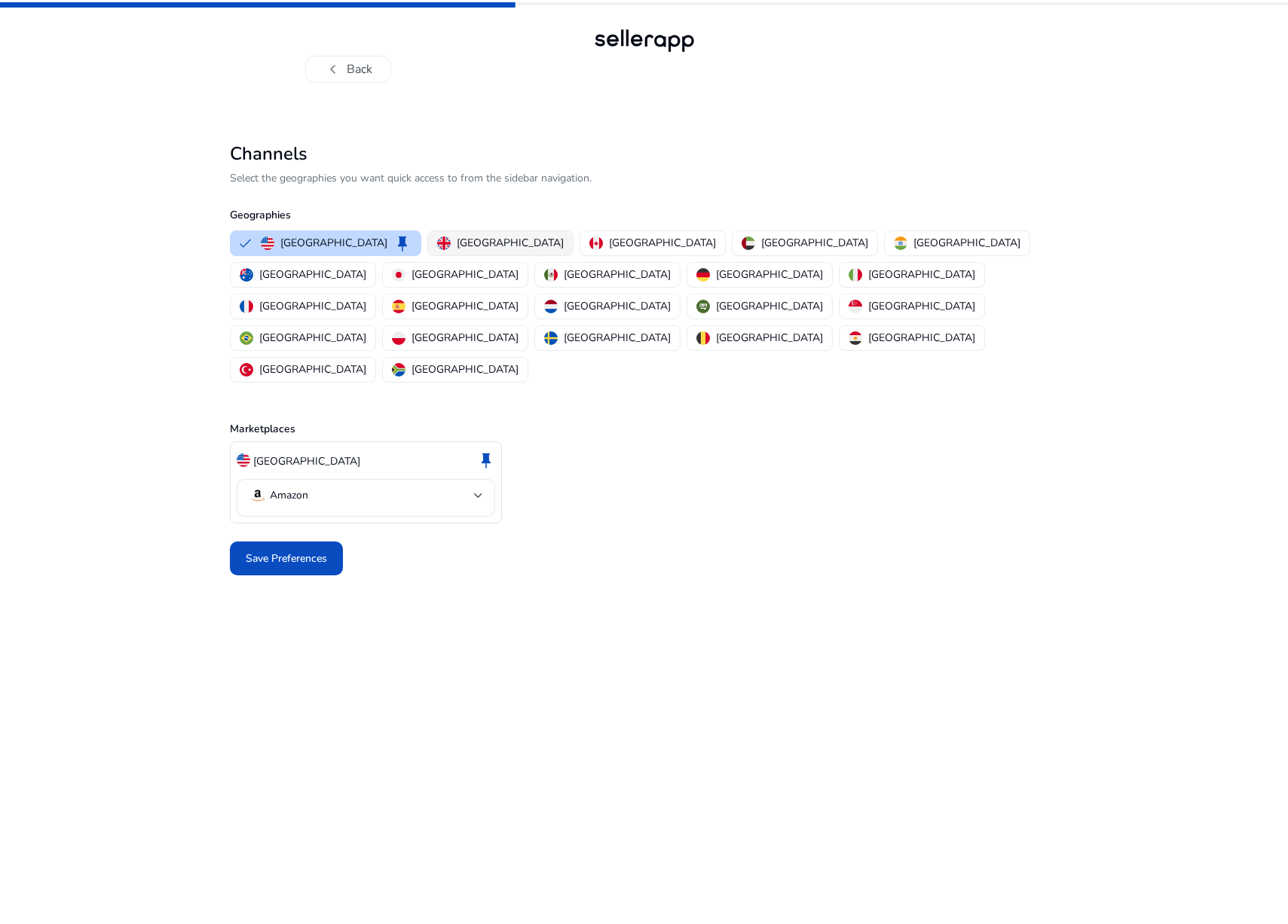
click at [457, 243] on p "[GEOGRAPHIC_DATA]" at bounding box center [510, 243] width 107 height 16
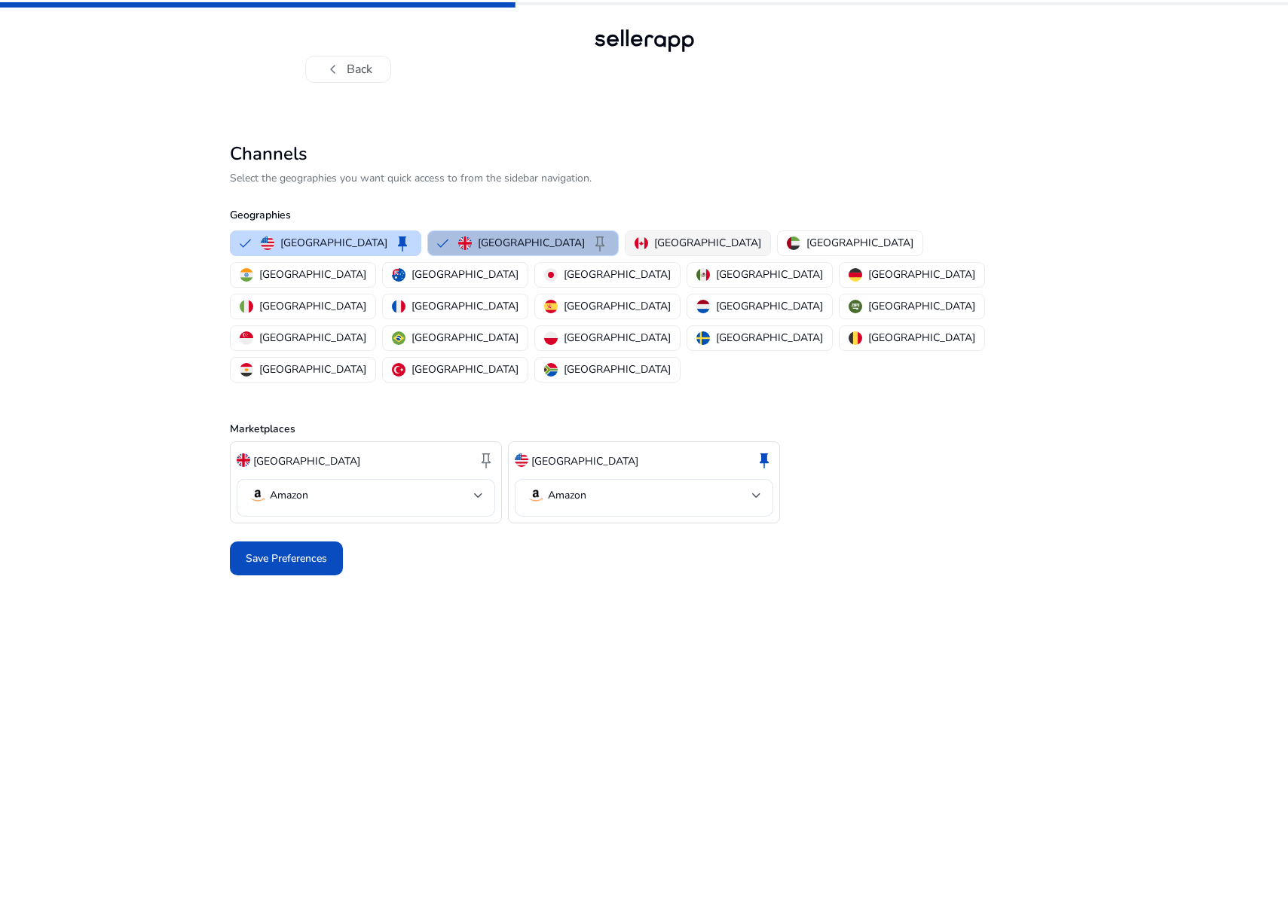
click at [654, 241] on p "[GEOGRAPHIC_DATA]" at bounding box center [707, 243] width 107 height 16
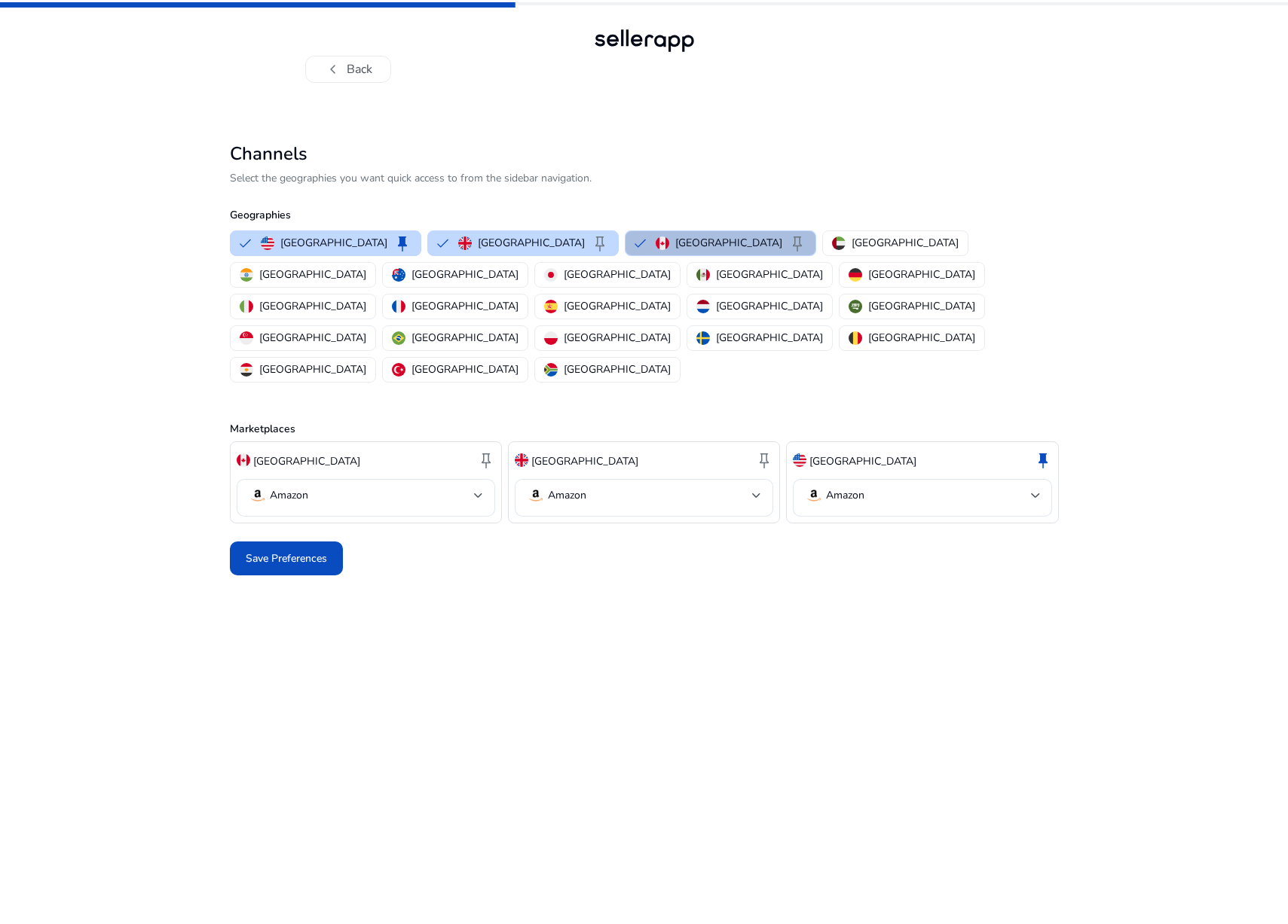
drag, startPoint x: 724, startPoint y: 236, endPoint x: 788, endPoint y: 229, distance: 64.4
click at [851, 236] on p "[GEOGRAPHIC_DATA]" at bounding box center [904, 243] width 107 height 16
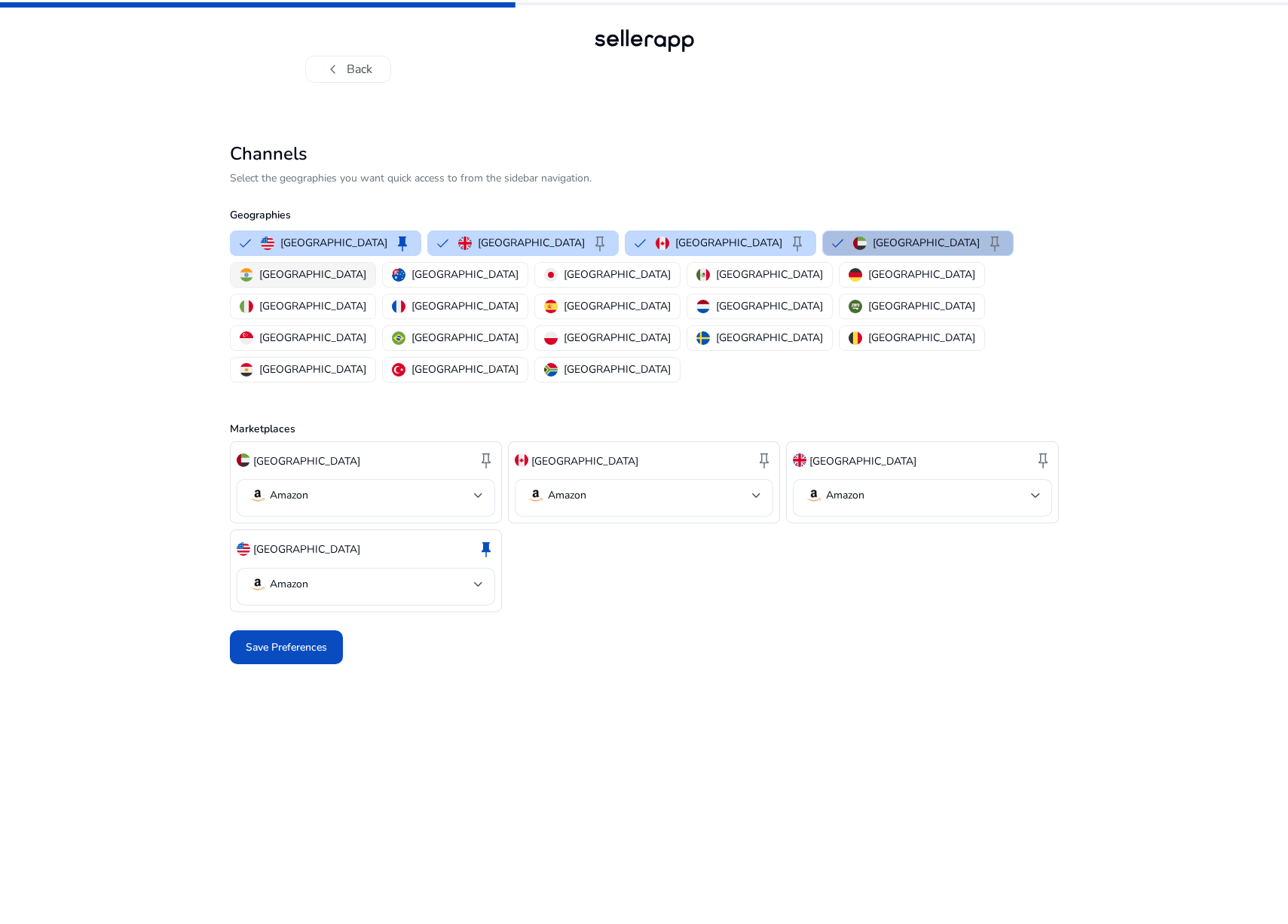
click at [366, 267] on p "[GEOGRAPHIC_DATA]" at bounding box center [312, 275] width 107 height 16
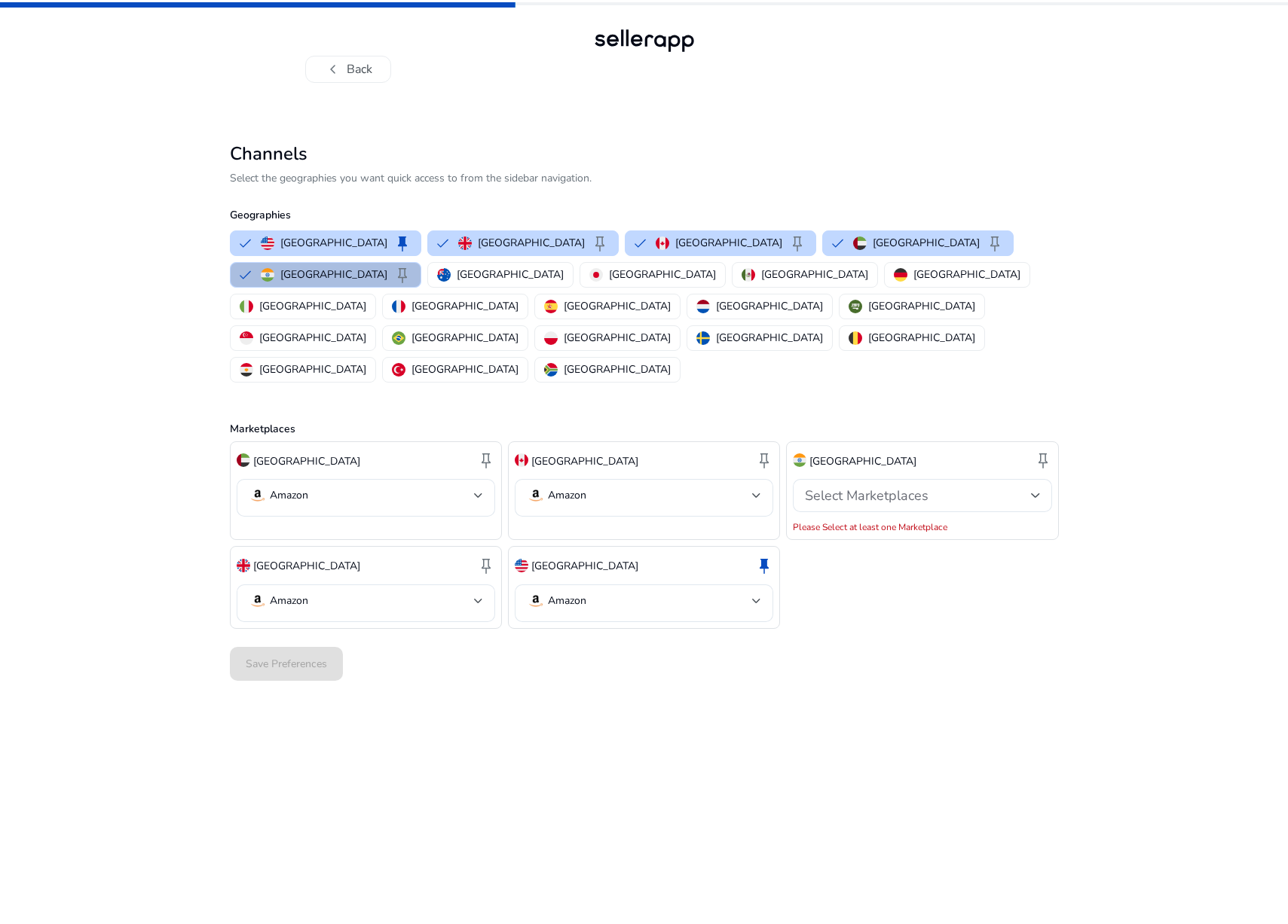
click at [330, 642] on div "Save Preferences" at bounding box center [644, 664] width 828 height 46
click at [931, 487] on div "Select Marketplaces" at bounding box center [917, 495] width 225 height 17
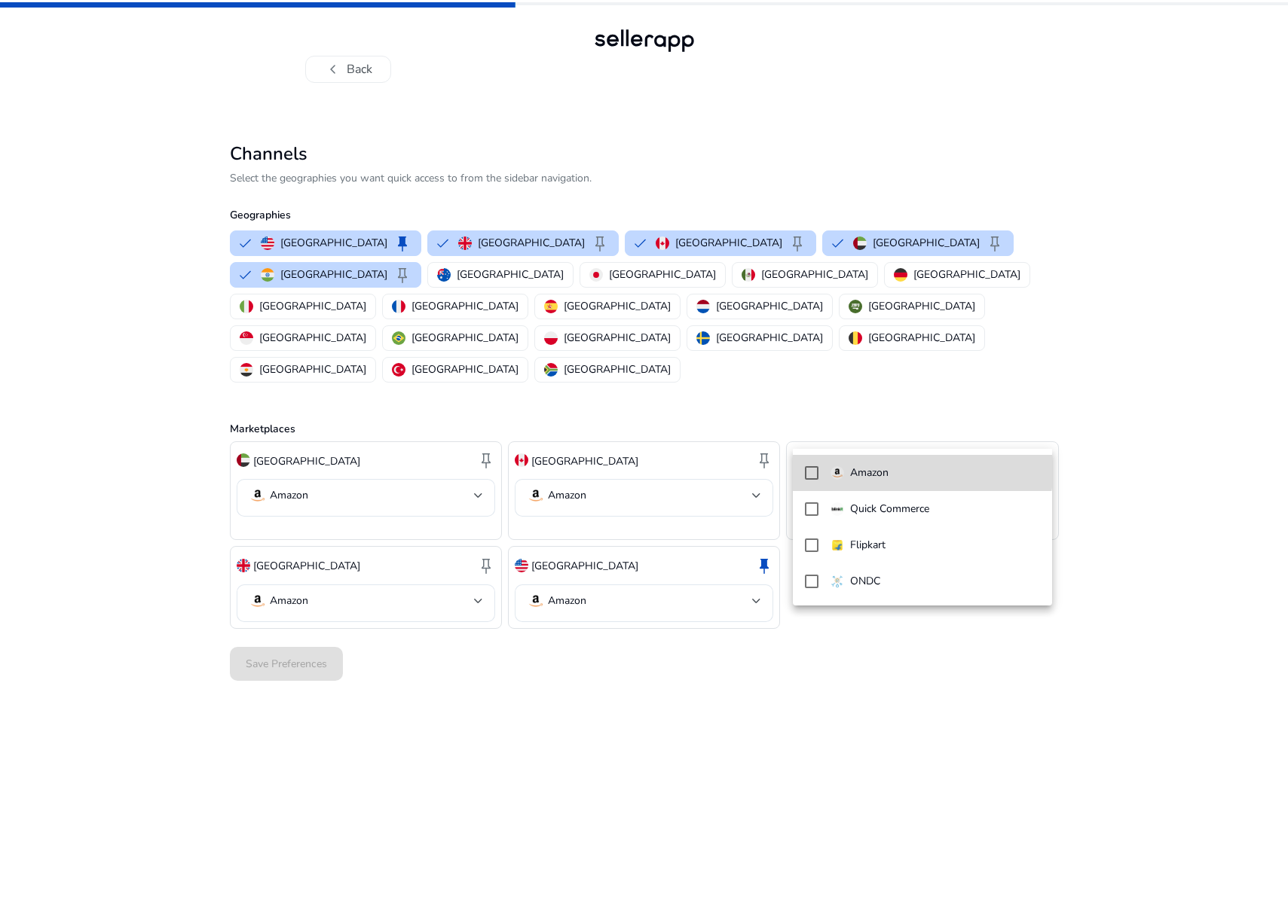
click at [911, 467] on span "Amazon" at bounding box center [935, 472] width 209 height 17
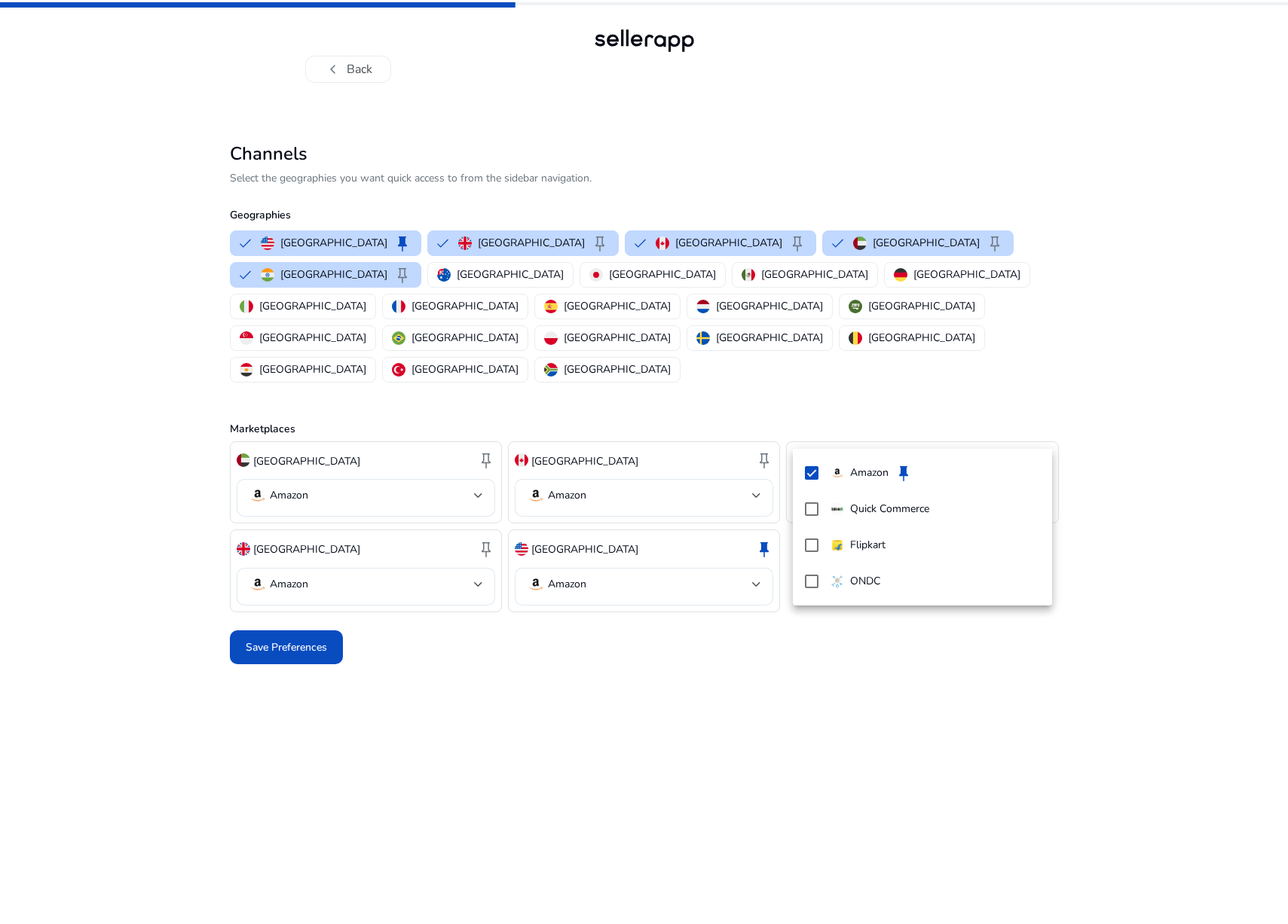
click at [660, 639] on div at bounding box center [644, 462] width 1288 height 924
click at [940, 298] on p "[GEOGRAPHIC_DATA]" at bounding box center [921, 306] width 107 height 16
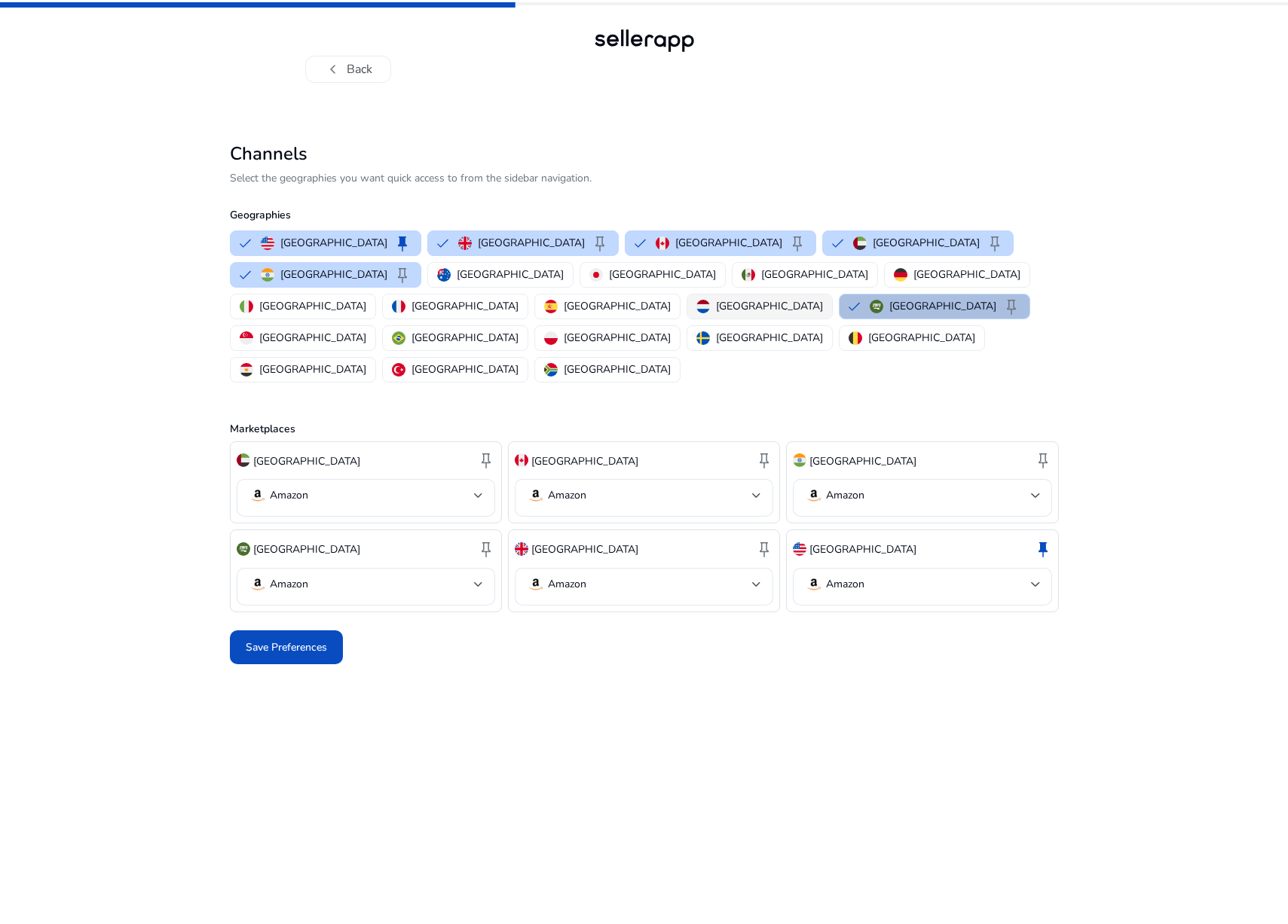
click at [818, 298] on p "[GEOGRAPHIC_DATA]" at bounding box center [768, 306] width 107 height 16
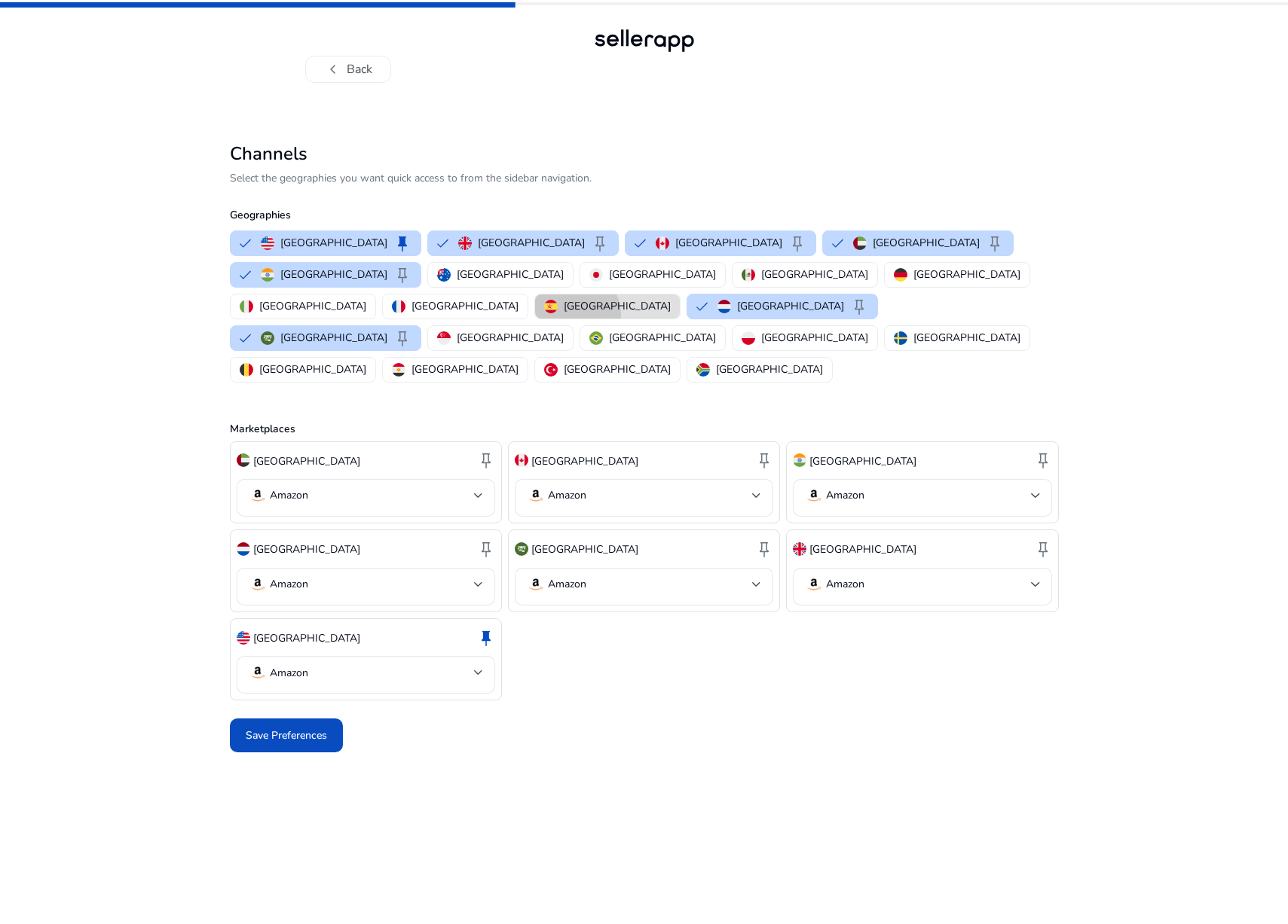
click at [680, 294] on button "[GEOGRAPHIC_DATA]" at bounding box center [607, 306] width 145 height 25
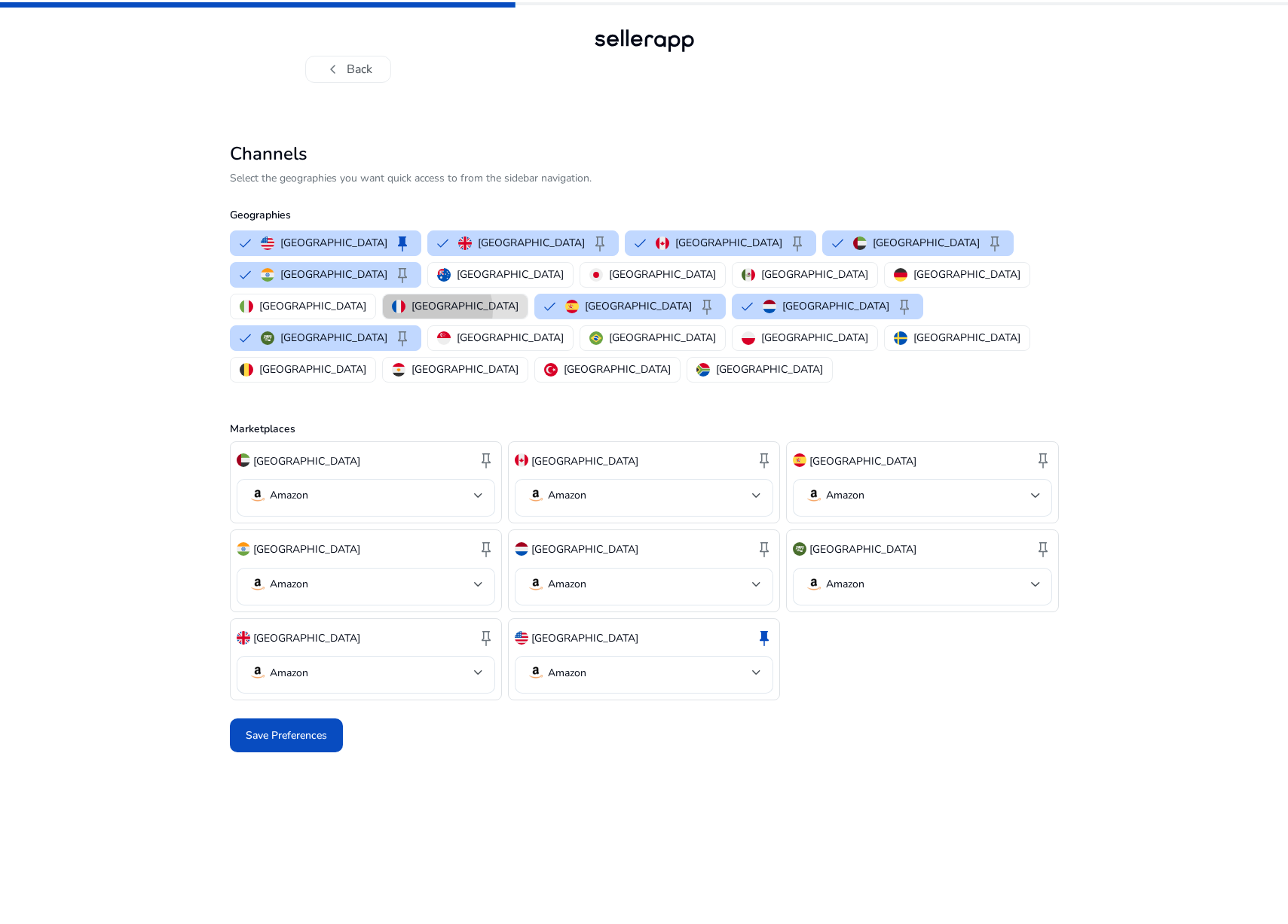
click at [519, 298] on p "[GEOGRAPHIC_DATA]" at bounding box center [464, 306] width 107 height 16
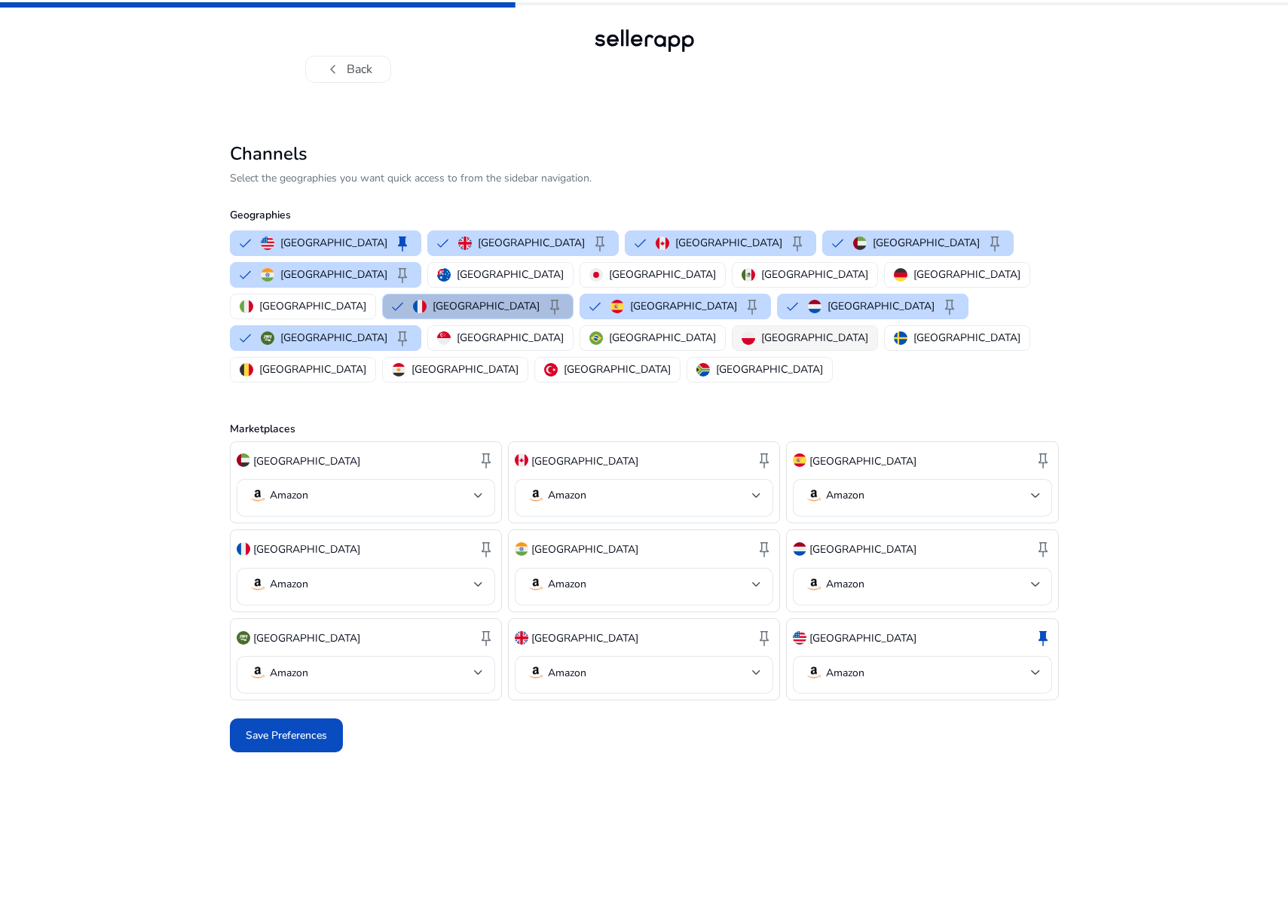
click at [732, 327] on button "[GEOGRAPHIC_DATA]" at bounding box center [804, 339] width 145 height 25
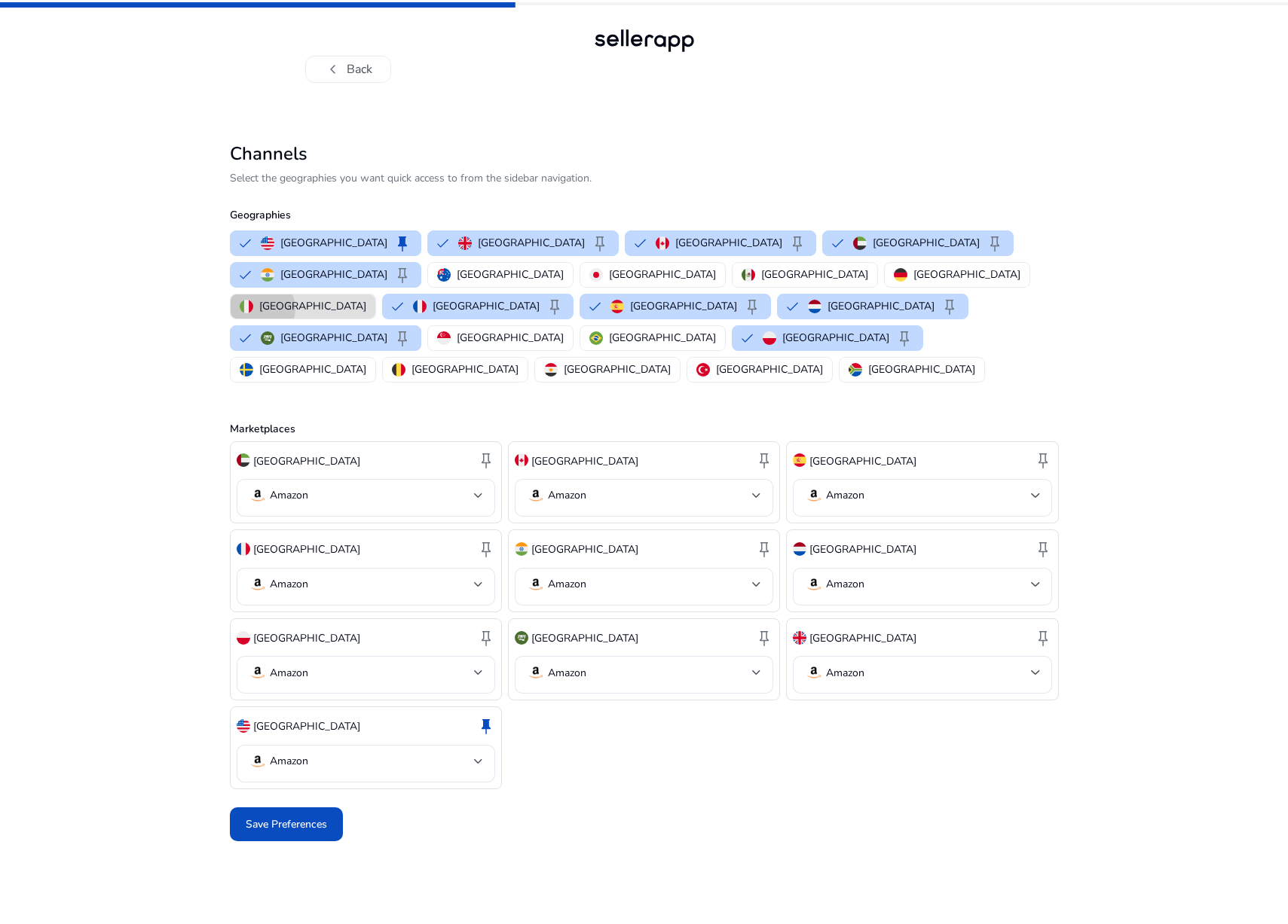
click at [366, 298] on p "[GEOGRAPHIC_DATA]" at bounding box center [312, 306] width 107 height 16
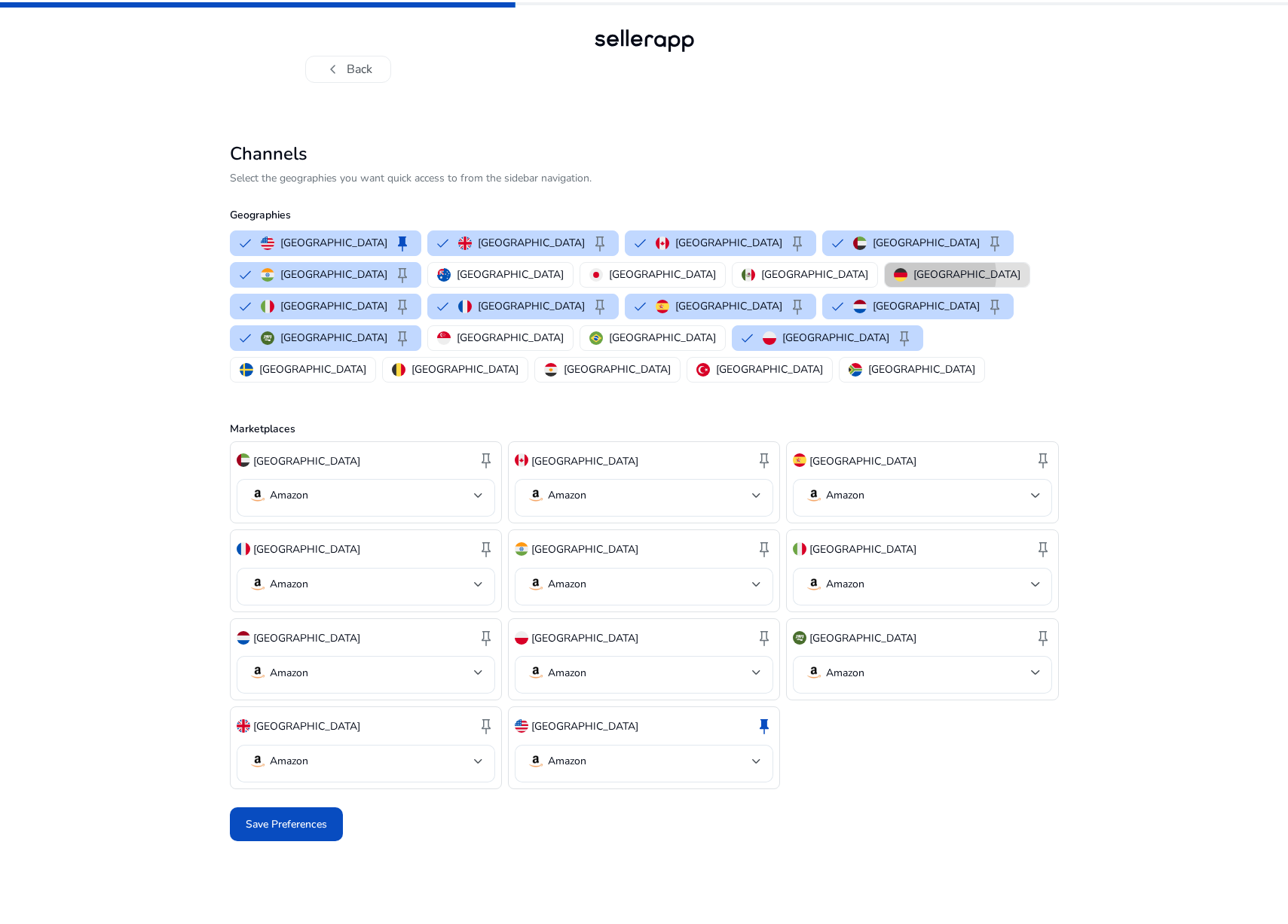
click at [913, 275] on p "[GEOGRAPHIC_DATA]" at bounding box center [966, 275] width 107 height 16
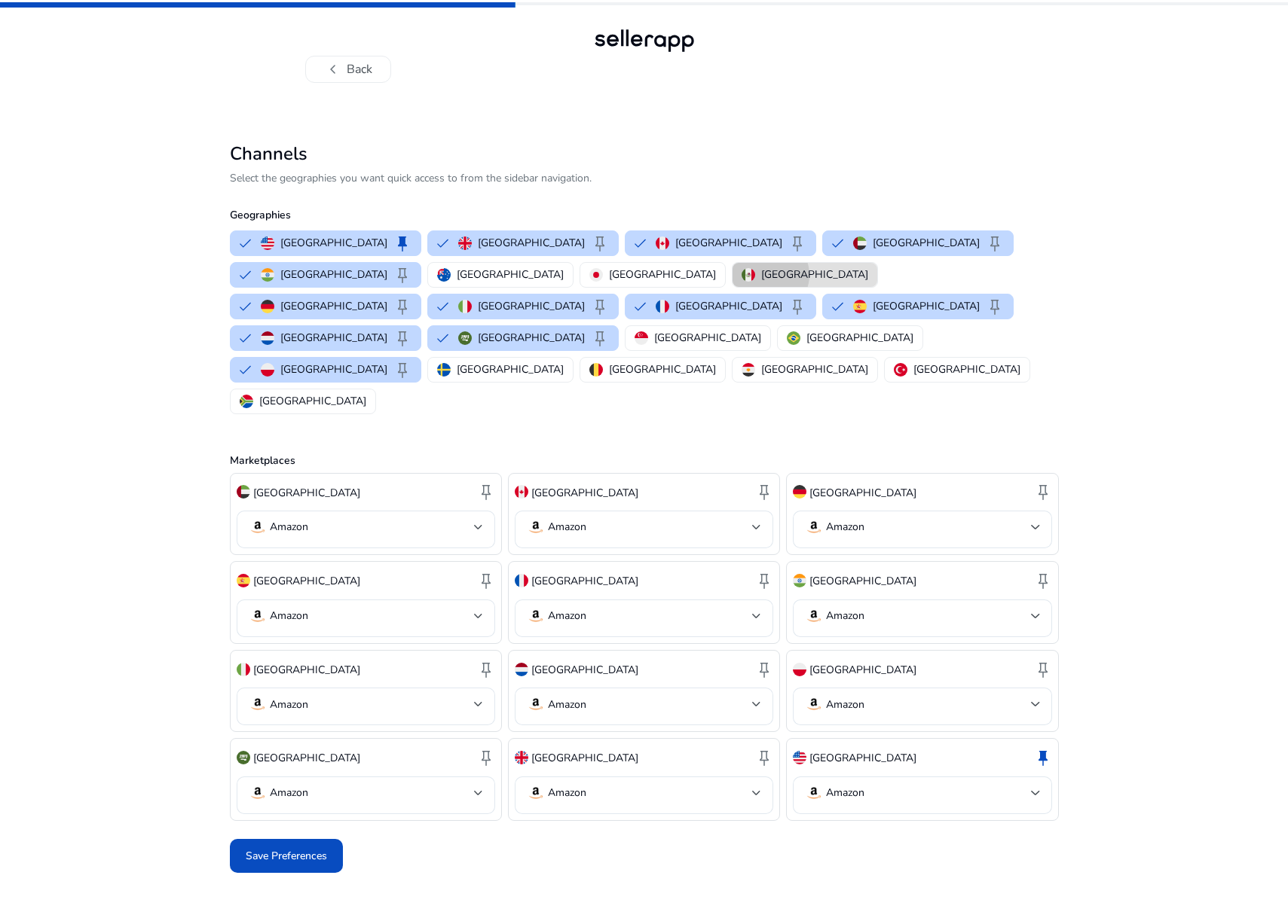
click at [761, 275] on p "[GEOGRAPHIC_DATA]" at bounding box center [814, 275] width 107 height 16
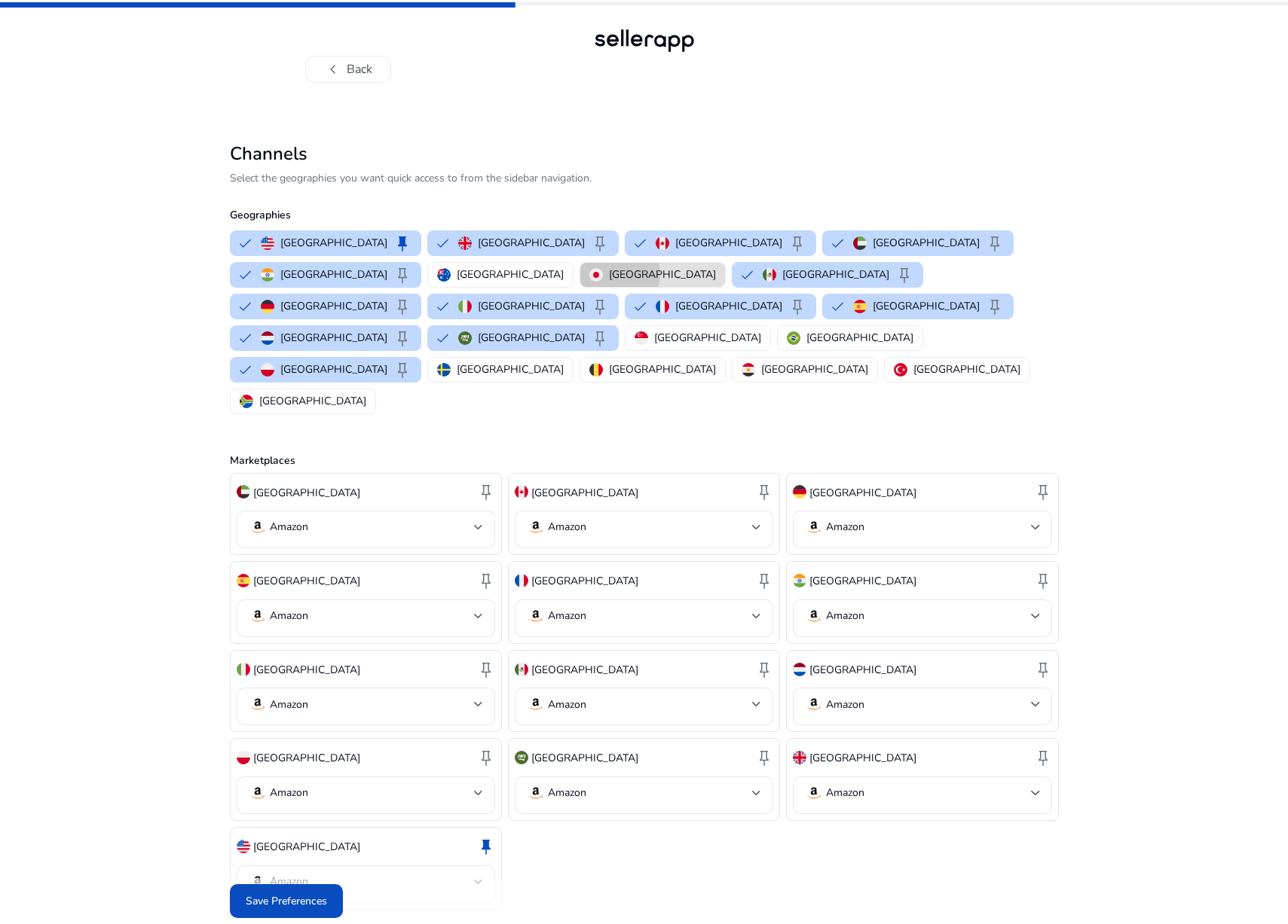
click at [609, 275] on p "[GEOGRAPHIC_DATA]" at bounding box center [662, 275] width 107 height 16
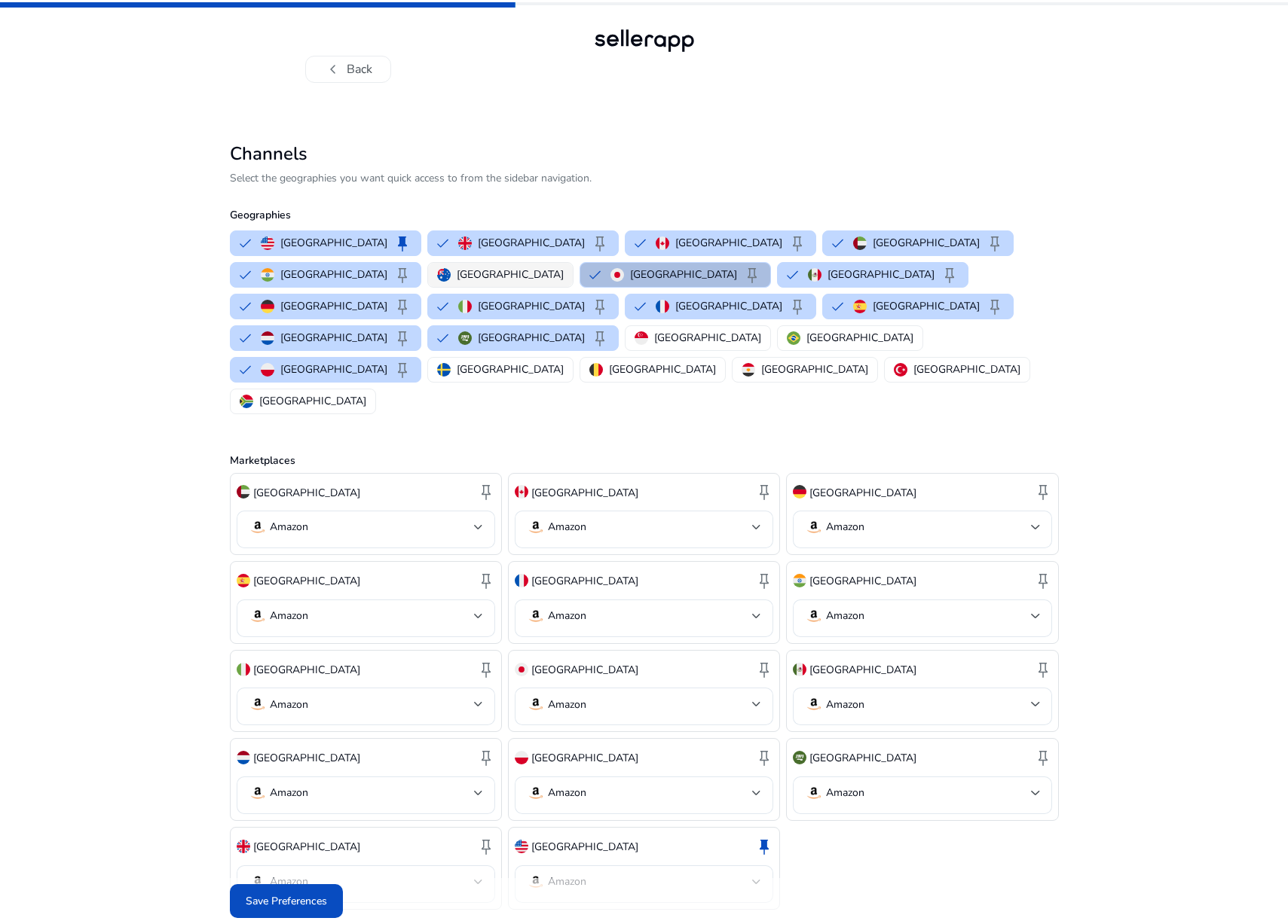
click at [457, 277] on p "[GEOGRAPHIC_DATA]" at bounding box center [510, 275] width 107 height 16
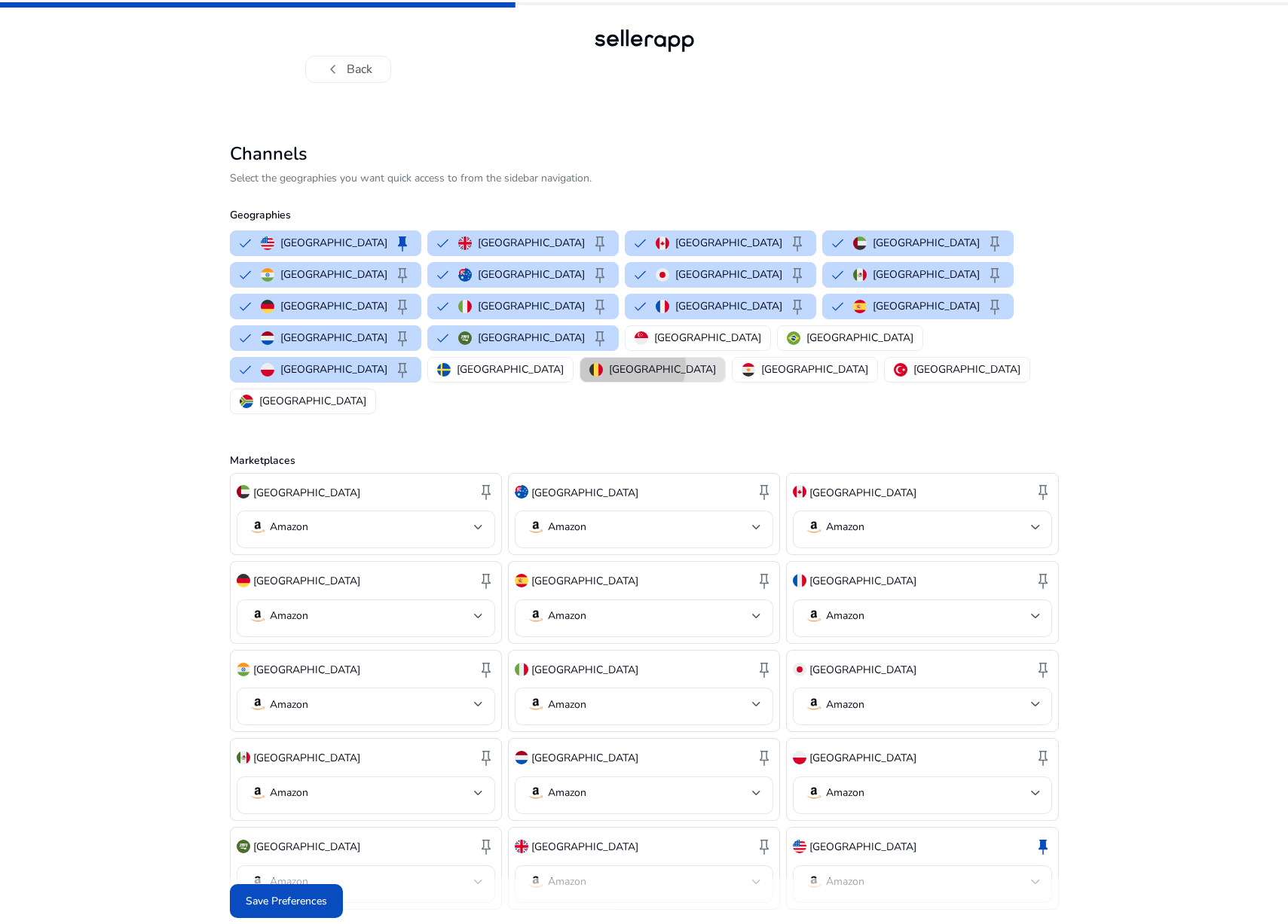
drag, startPoint x: 281, startPoint y: 334, endPoint x: 292, endPoint y: 336, distance: 11.2
click at [609, 362] on p "[GEOGRAPHIC_DATA]" at bounding box center [662, 370] width 107 height 16
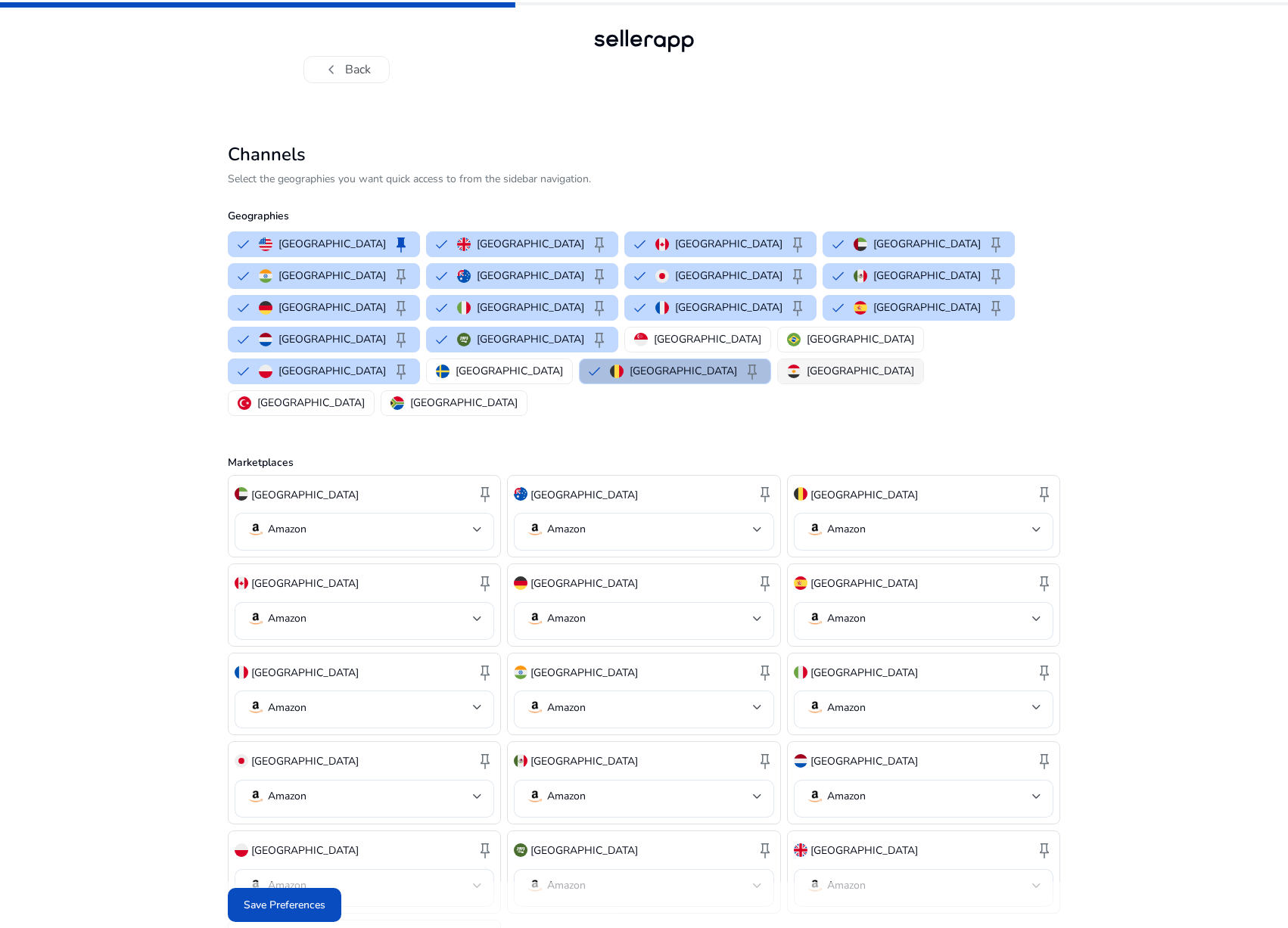
click at [807, 364] on p "[GEOGRAPHIC_DATA]" at bounding box center [860, 372] width 108 height 16
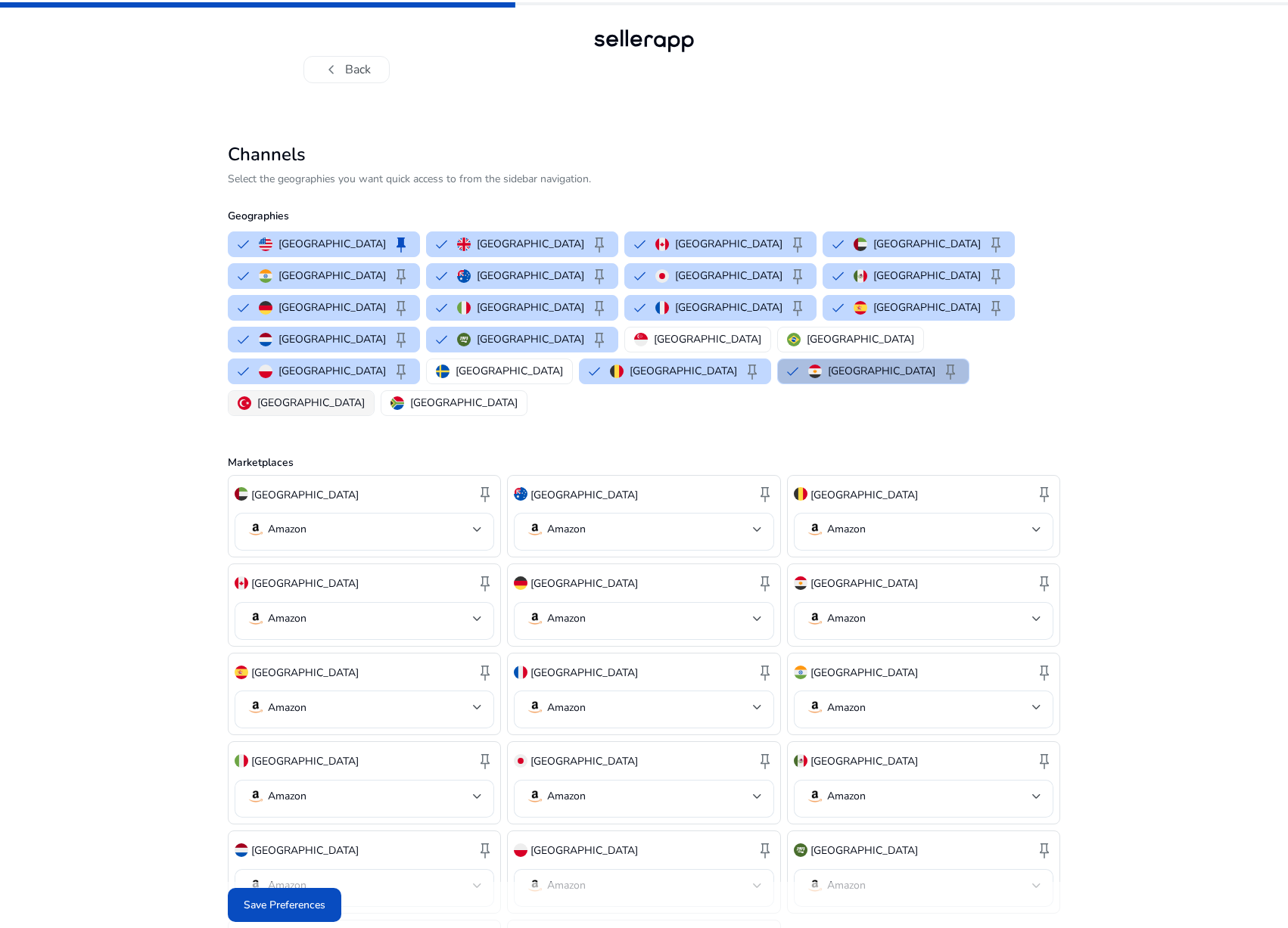
drag, startPoint x: 506, startPoint y: 339, endPoint x: 540, endPoint y: 343, distance: 34.2
click at [365, 395] on p "[GEOGRAPHIC_DATA]" at bounding box center [310, 403] width 108 height 16
click at [563, 395] on p "[GEOGRAPHIC_DATA]" at bounding box center [509, 403] width 108 height 16
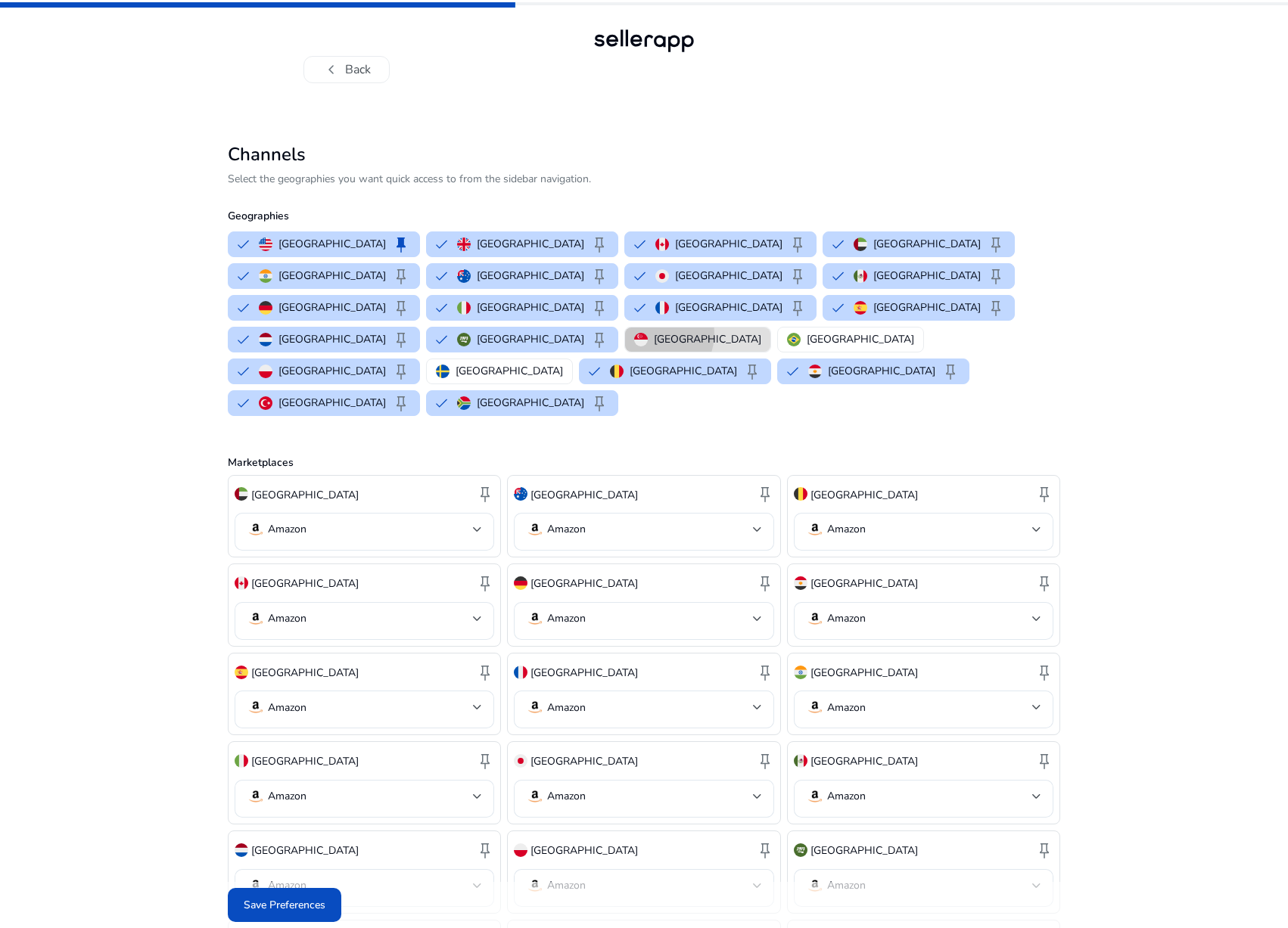
drag, startPoint x: 677, startPoint y: 301, endPoint x: 767, endPoint y: 309, distance: 90.4
click at [678, 331] on p "[GEOGRAPHIC_DATA]" at bounding box center [708, 339] width 108 height 16
click at [852, 331] on p "[GEOGRAPHIC_DATA]" at bounding box center [905, 339] width 108 height 16
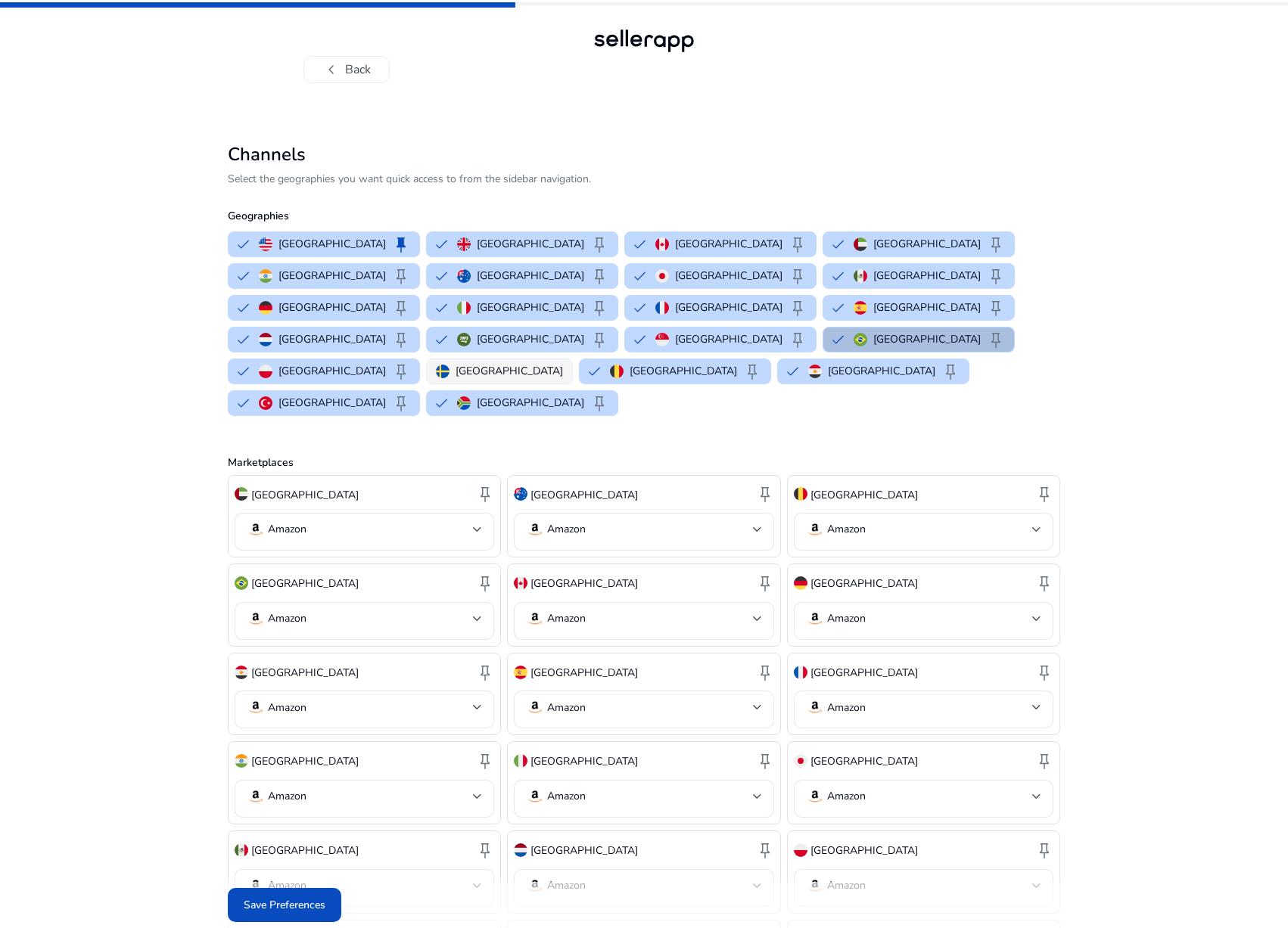
click at [456, 364] on p "[GEOGRAPHIC_DATA]" at bounding box center [509, 372] width 108 height 16
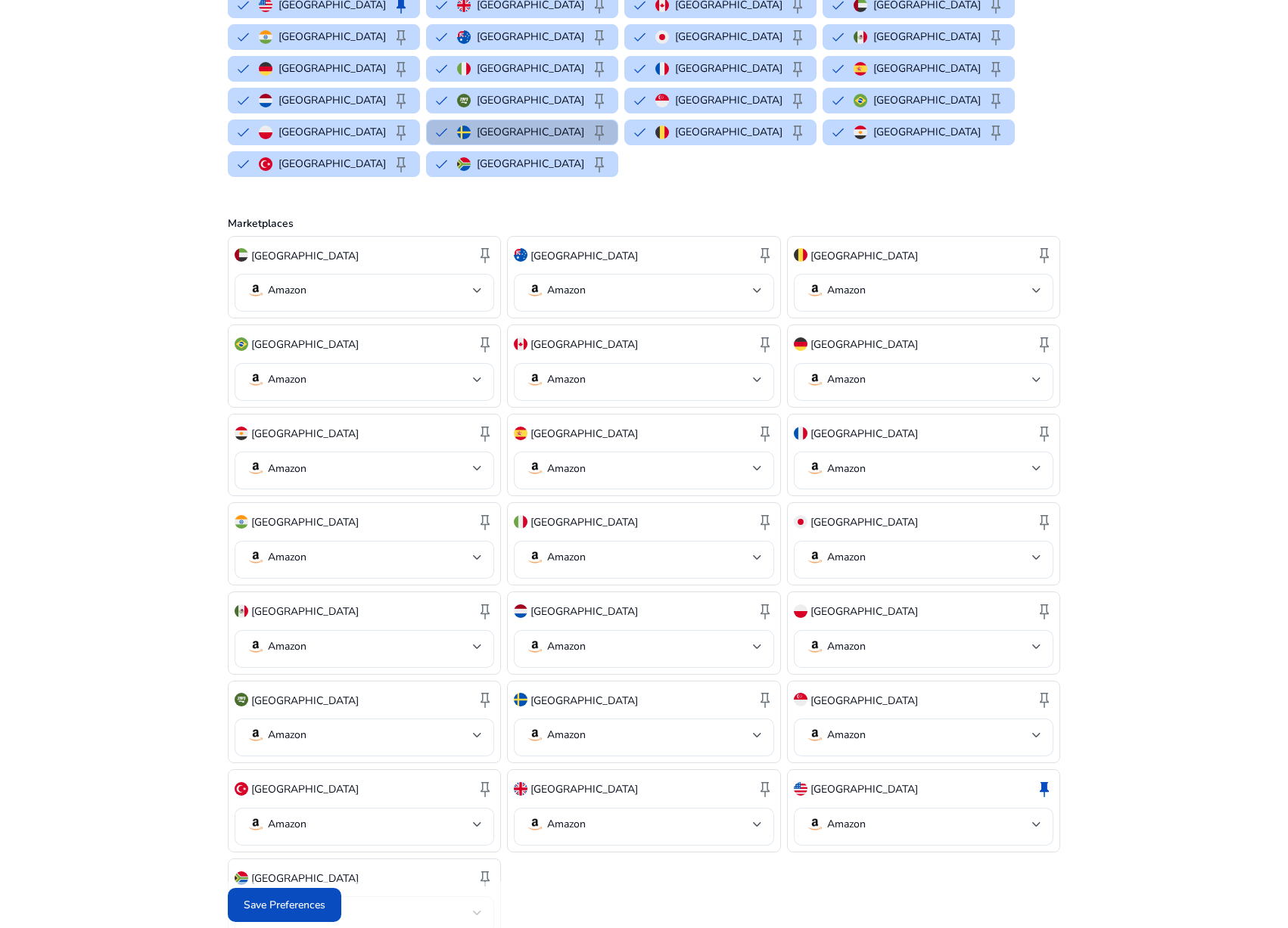
scroll to position [247, 0]
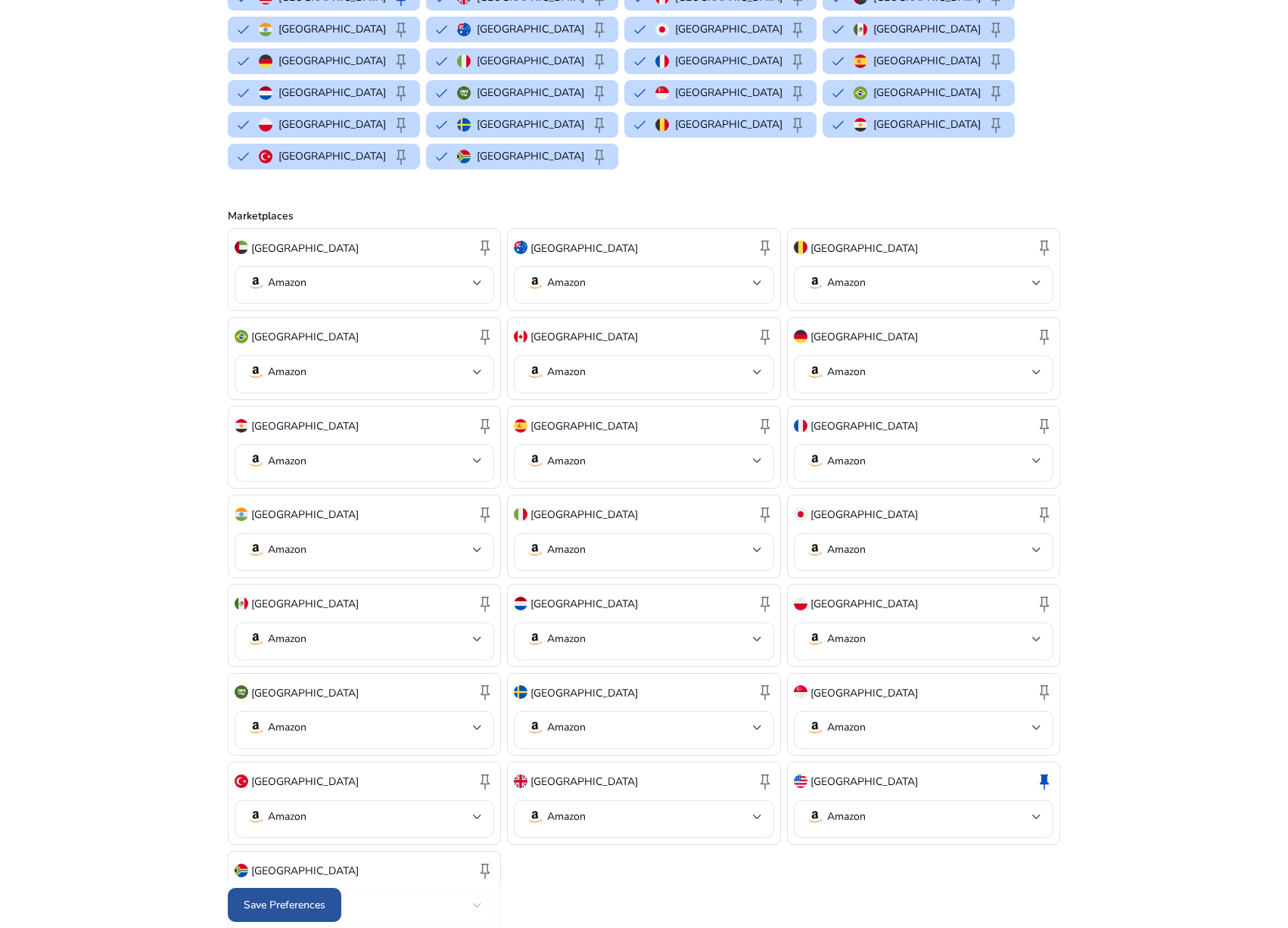
click at [309, 904] on span "Save Preferences" at bounding box center [285, 905] width 82 height 16
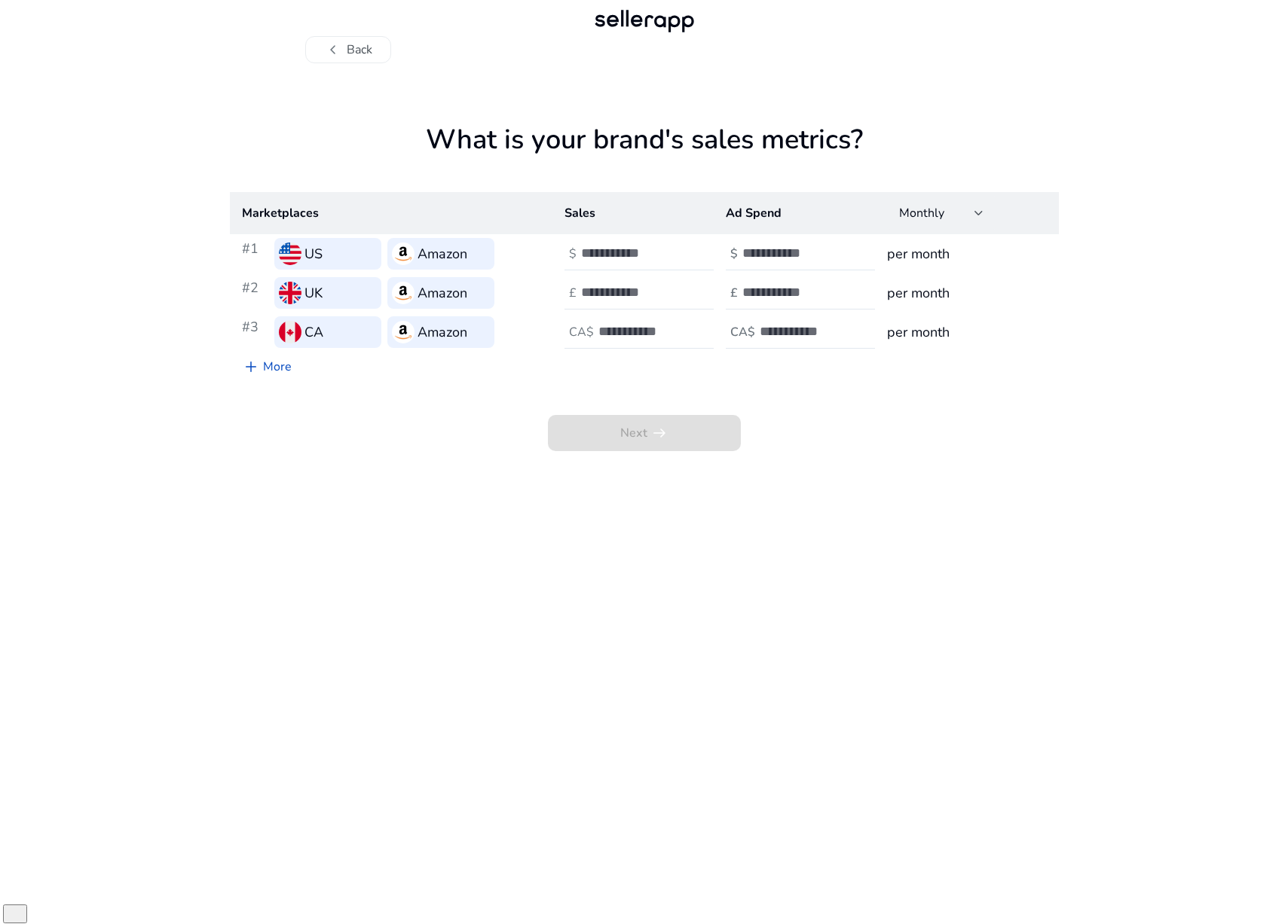
scroll to position [0, 0]
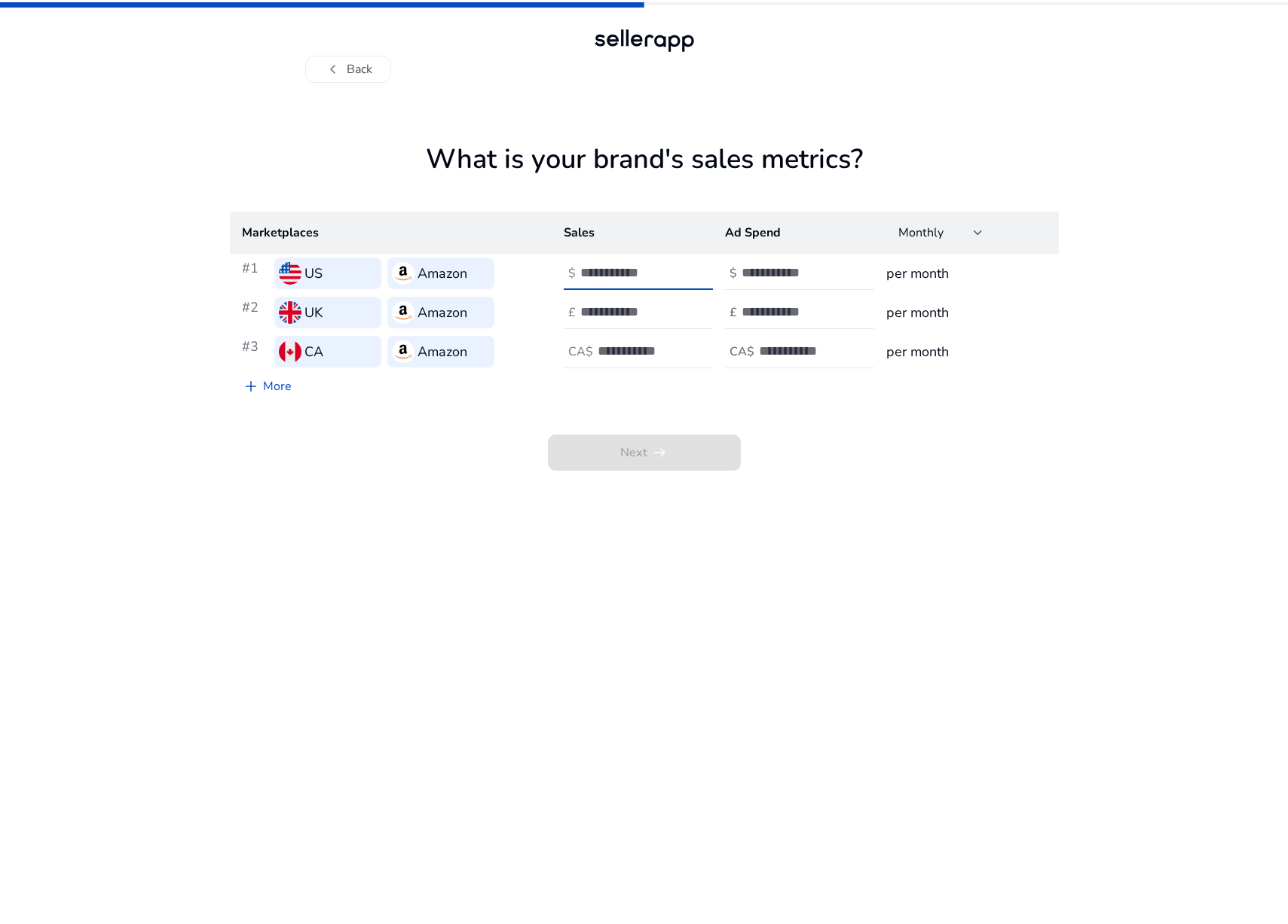
click at [629, 275] on input "number" at bounding box center [631, 273] width 101 height 17
type input "*"
click at [645, 322] on div at bounding box center [648, 313] width 136 height 33
type input "*"
click at [613, 358] on input "number" at bounding box center [647, 350] width 101 height 17
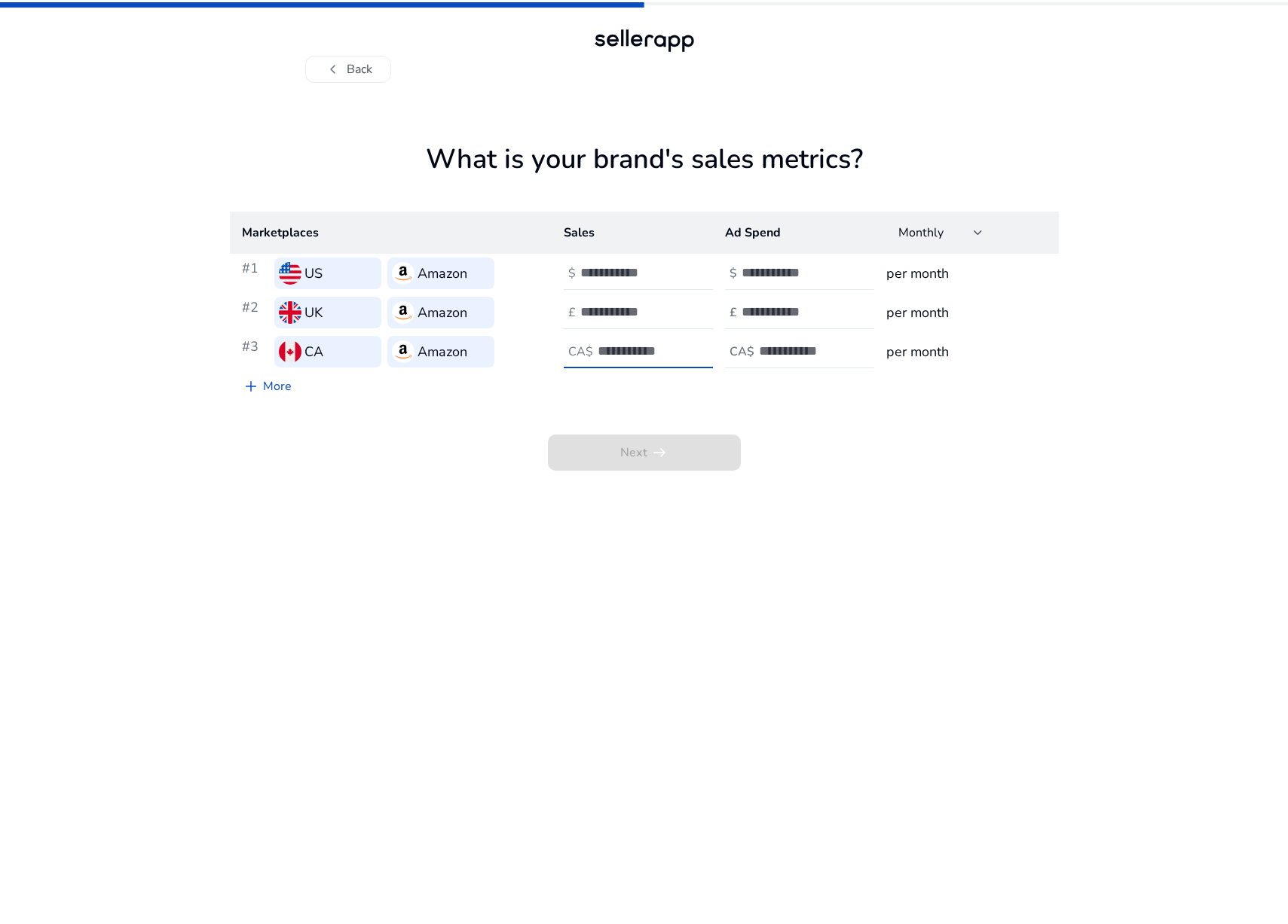
type input "*"
click at [815, 272] on input "number" at bounding box center [791, 273] width 101 height 17
type input "*"
click at [798, 314] on input "number" at bounding box center [791, 312] width 101 height 17
type input "*"
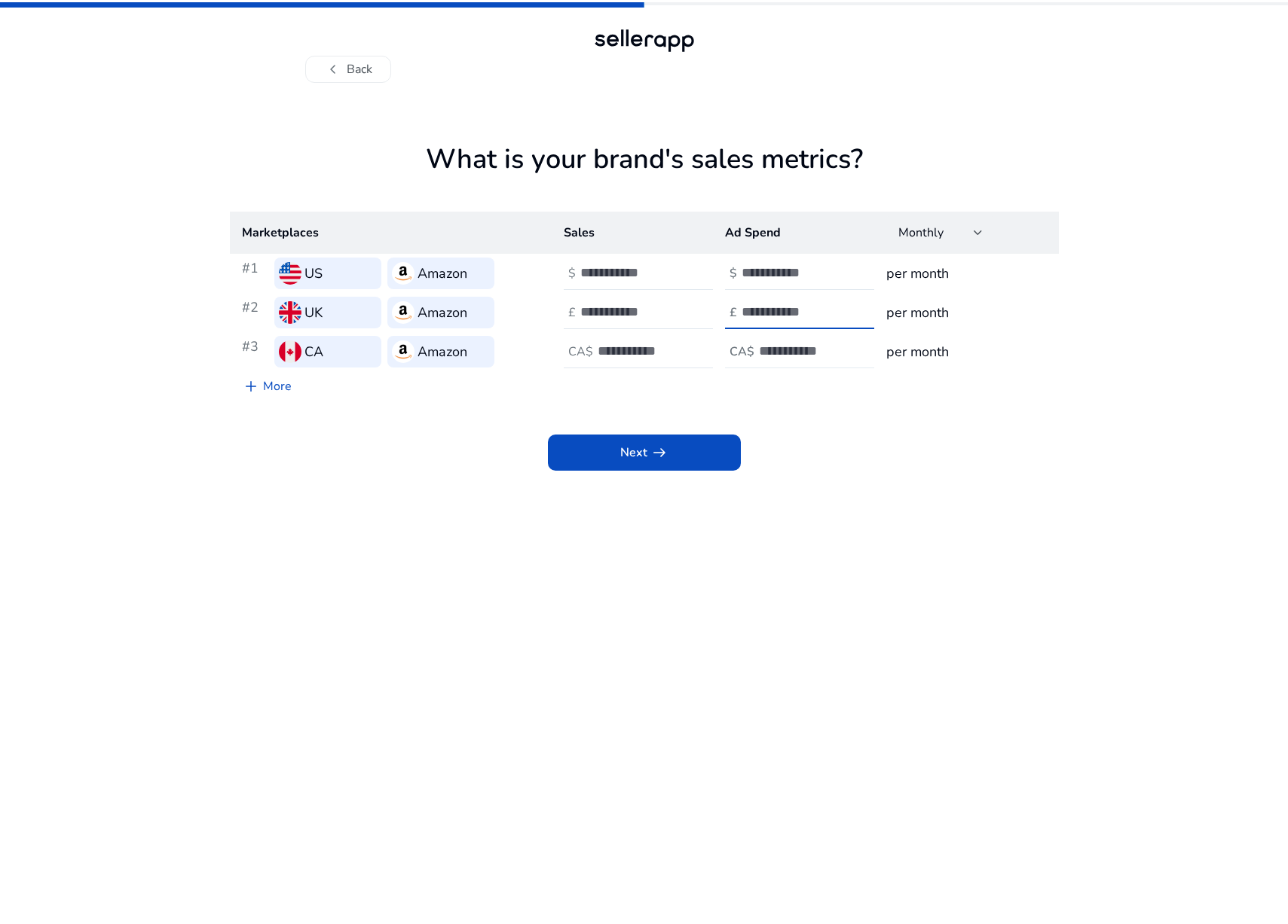
click at [773, 352] on input "number" at bounding box center [809, 350] width 101 height 17
type input "*"
click at [686, 463] on span at bounding box center [644, 453] width 193 height 36
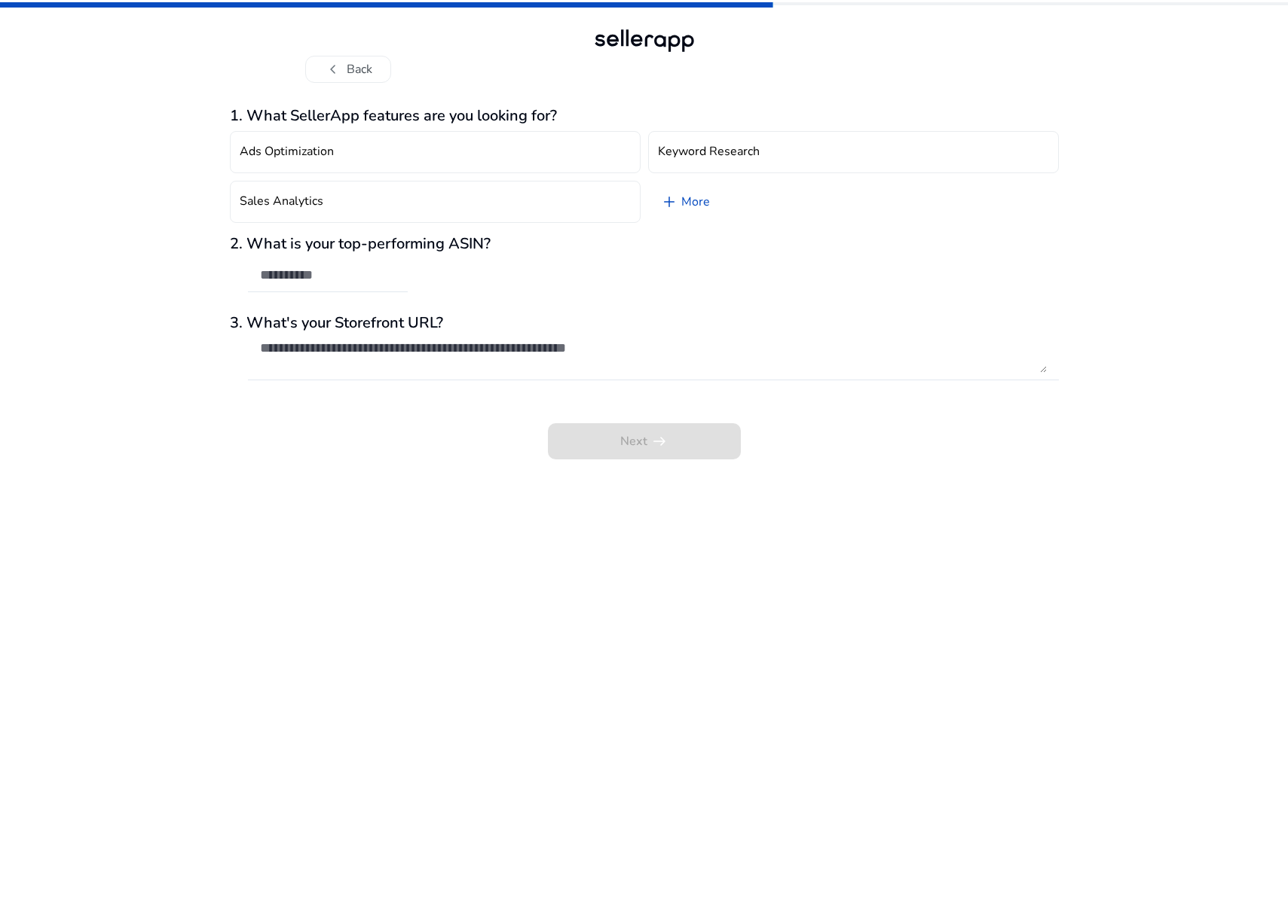
click at [743, 328] on h3 "3. What's your Storefront URL?" at bounding box center [644, 323] width 828 height 18
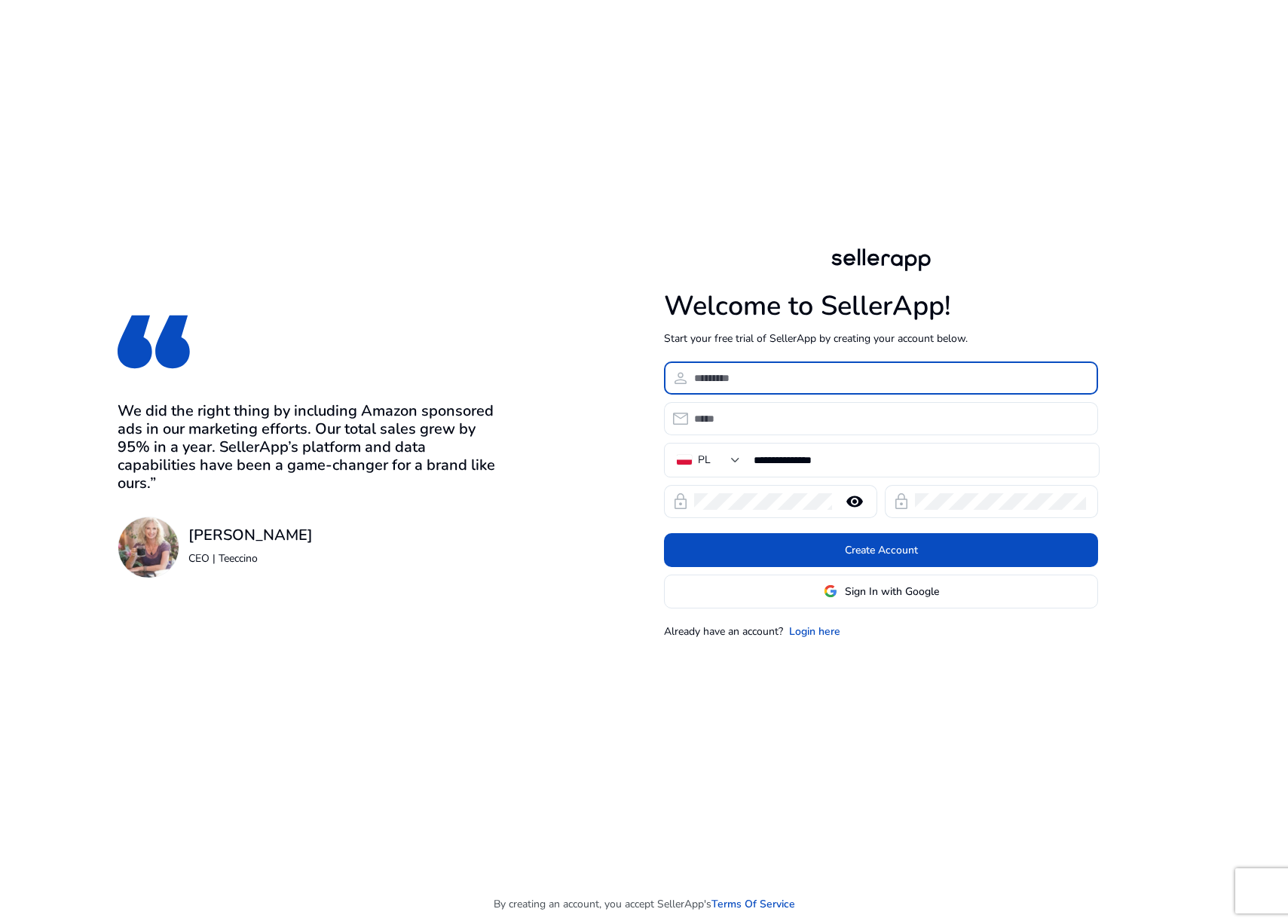
click at [726, 374] on input at bounding box center [889, 378] width 392 height 17
